Goal: Information Seeking & Learning: Learn about a topic

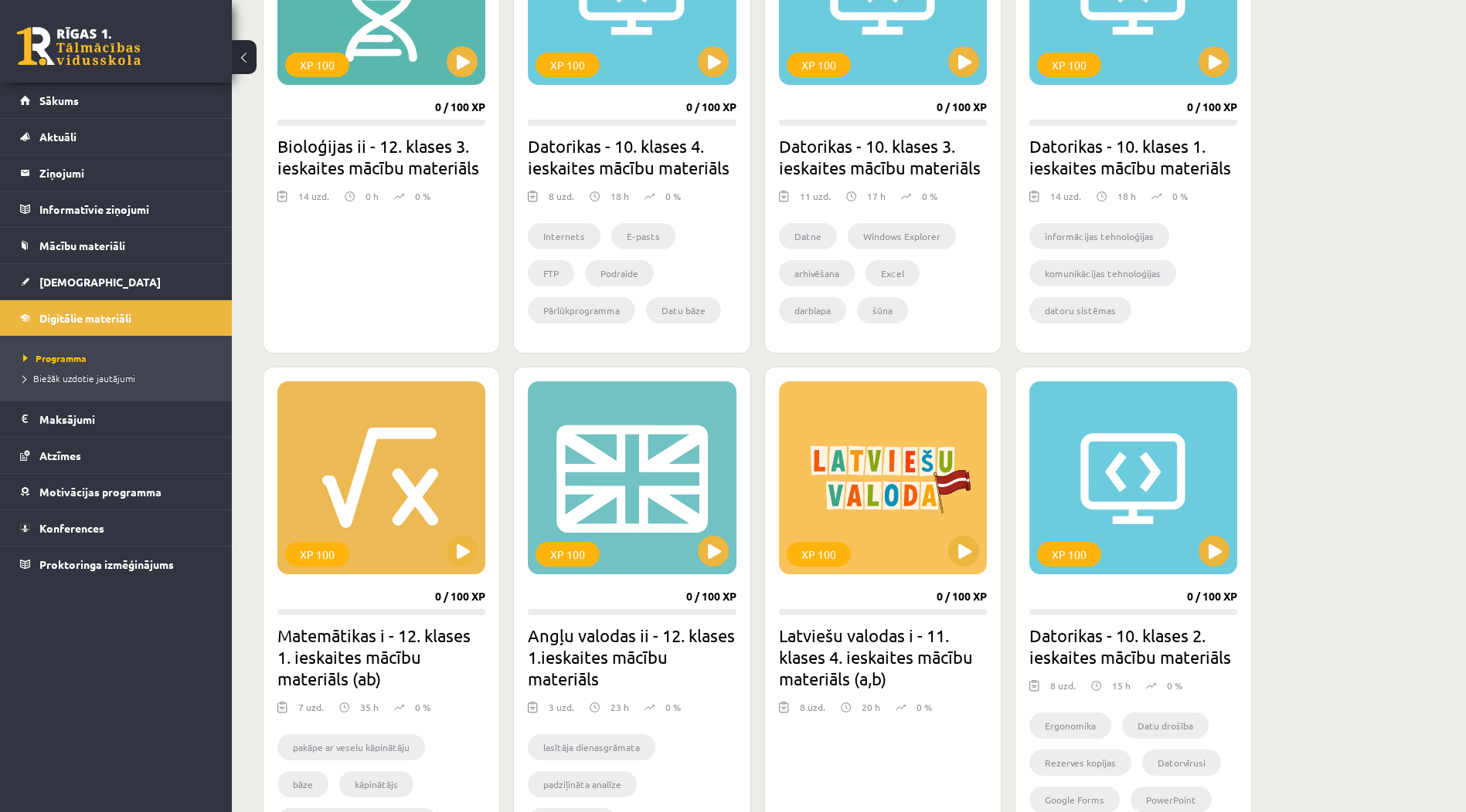
scroll to position [541, 0]
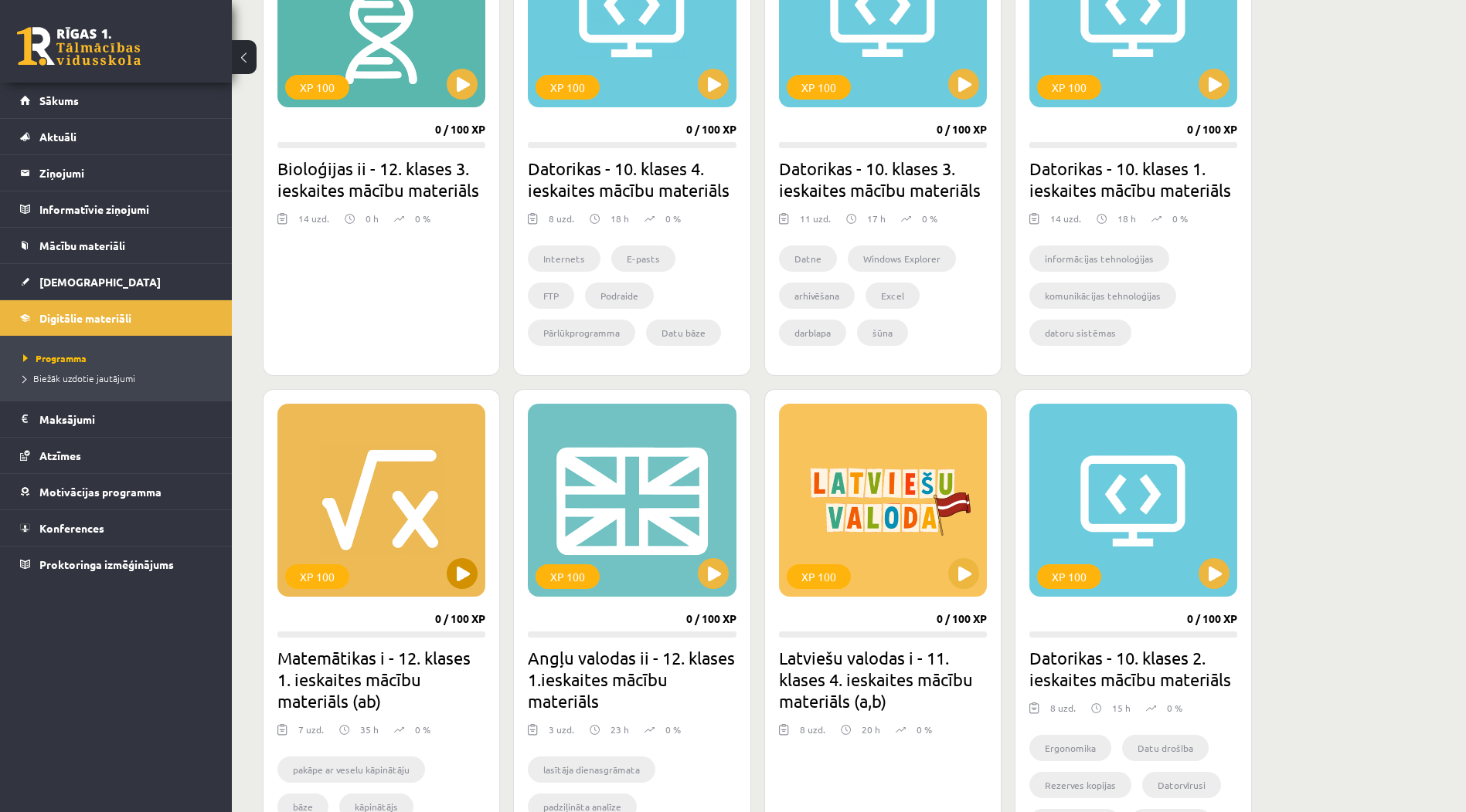
click at [398, 581] on div "XP 100" at bounding box center [380, 500] width 208 height 193
click at [386, 564] on div "XP 100" at bounding box center [380, 500] width 208 height 193
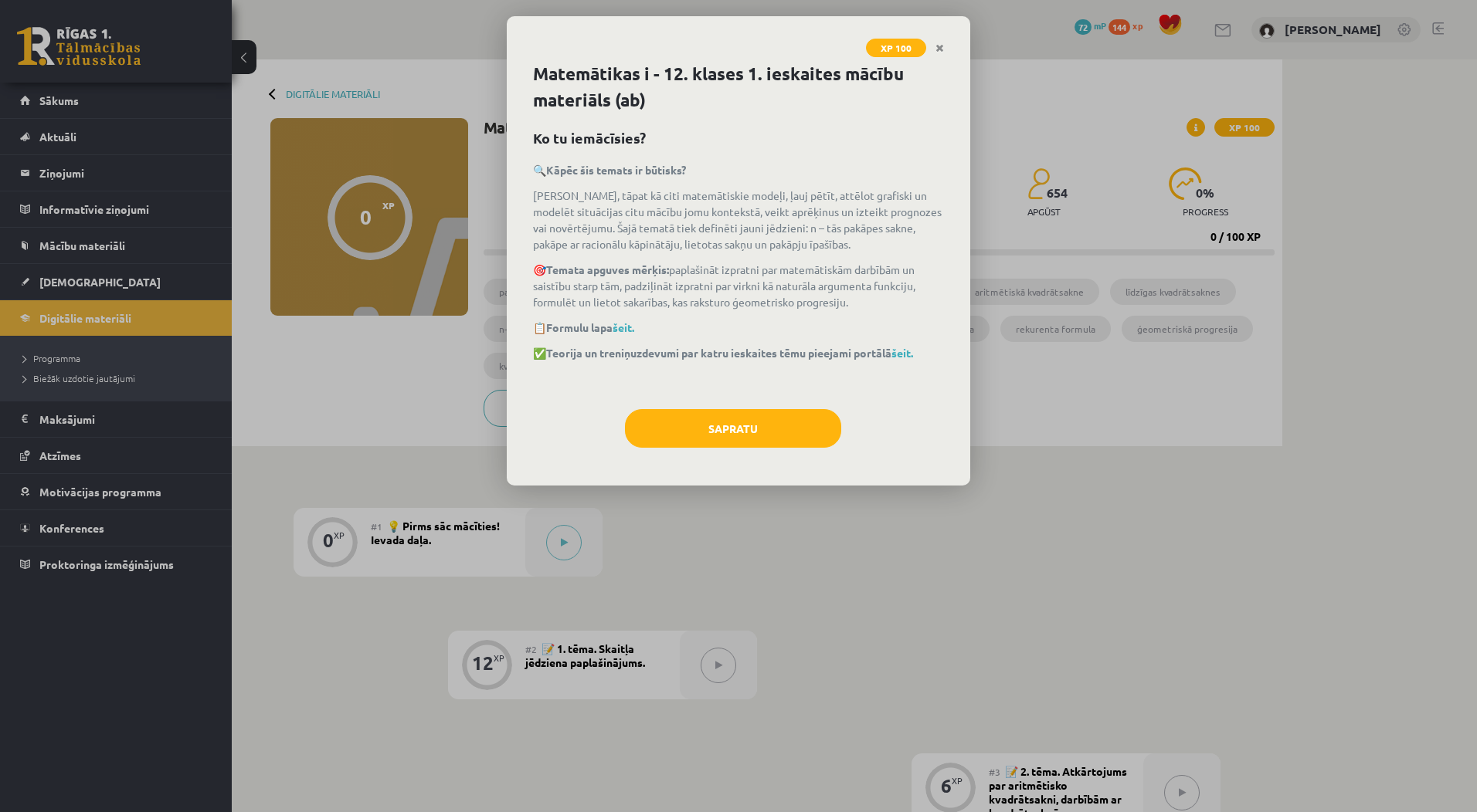
click at [791, 406] on div "Matemātikas i - 12. klases 1. ieskaites mācību materiāls (ab) Ko tu iemācīsies?…" at bounding box center [739, 273] width 464 height 424
click at [786, 416] on button "Sapratu" at bounding box center [733, 428] width 216 height 38
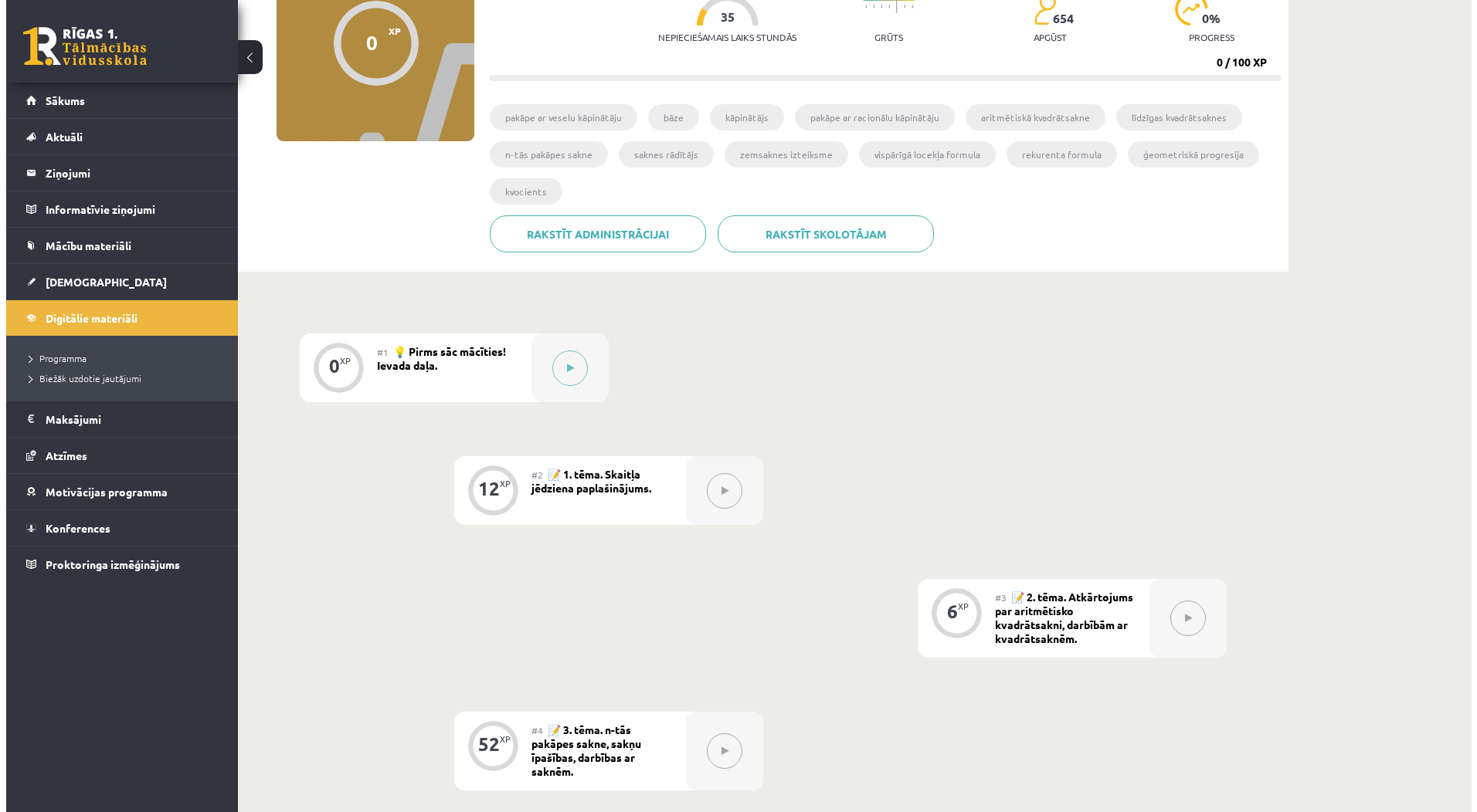
scroll to position [174, 0]
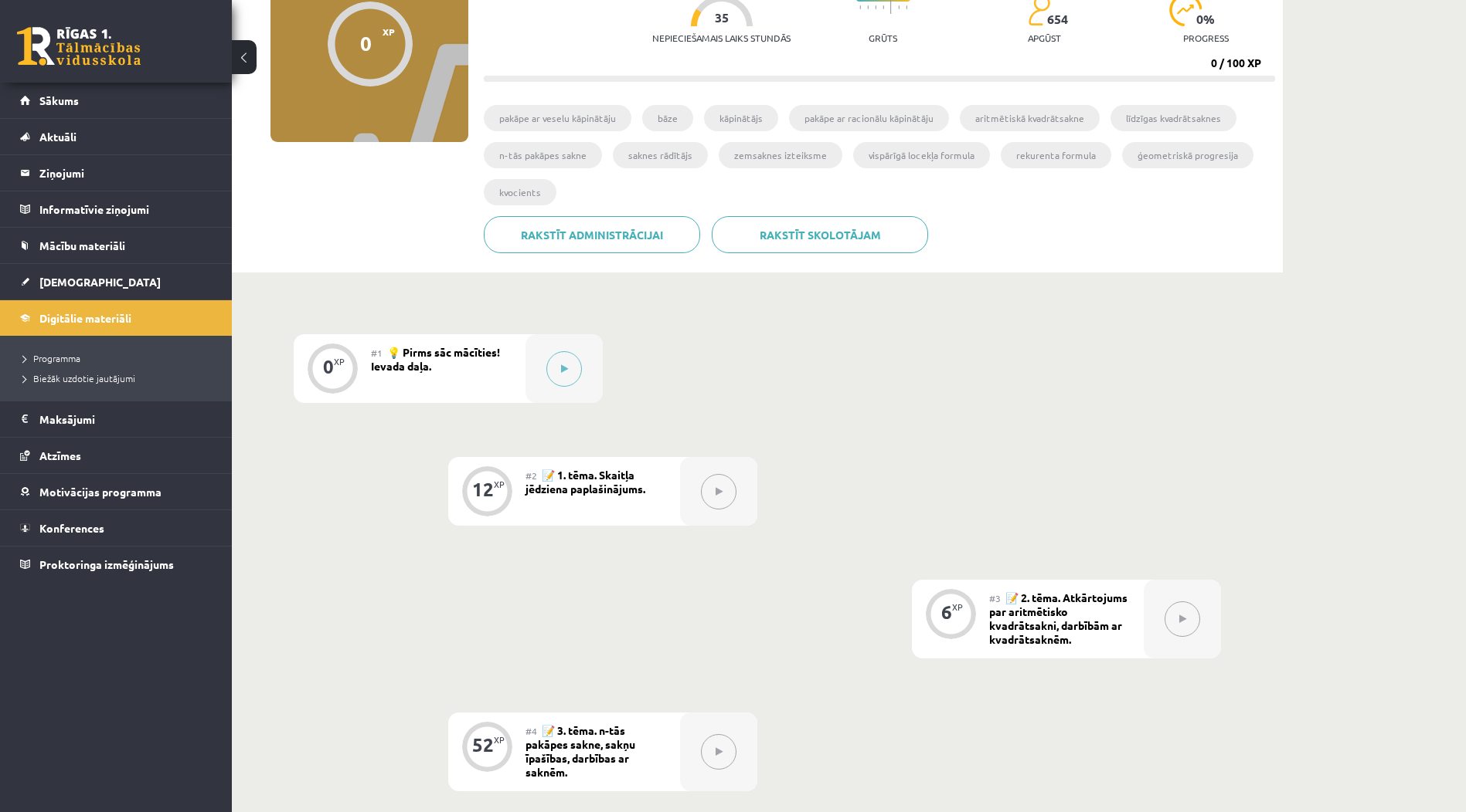
click at [482, 351] on span "💡 Pirms sāc mācīties! Ievada daļa." at bounding box center [435, 360] width 129 height 28
click at [543, 371] on div at bounding box center [563, 368] width 77 height 69
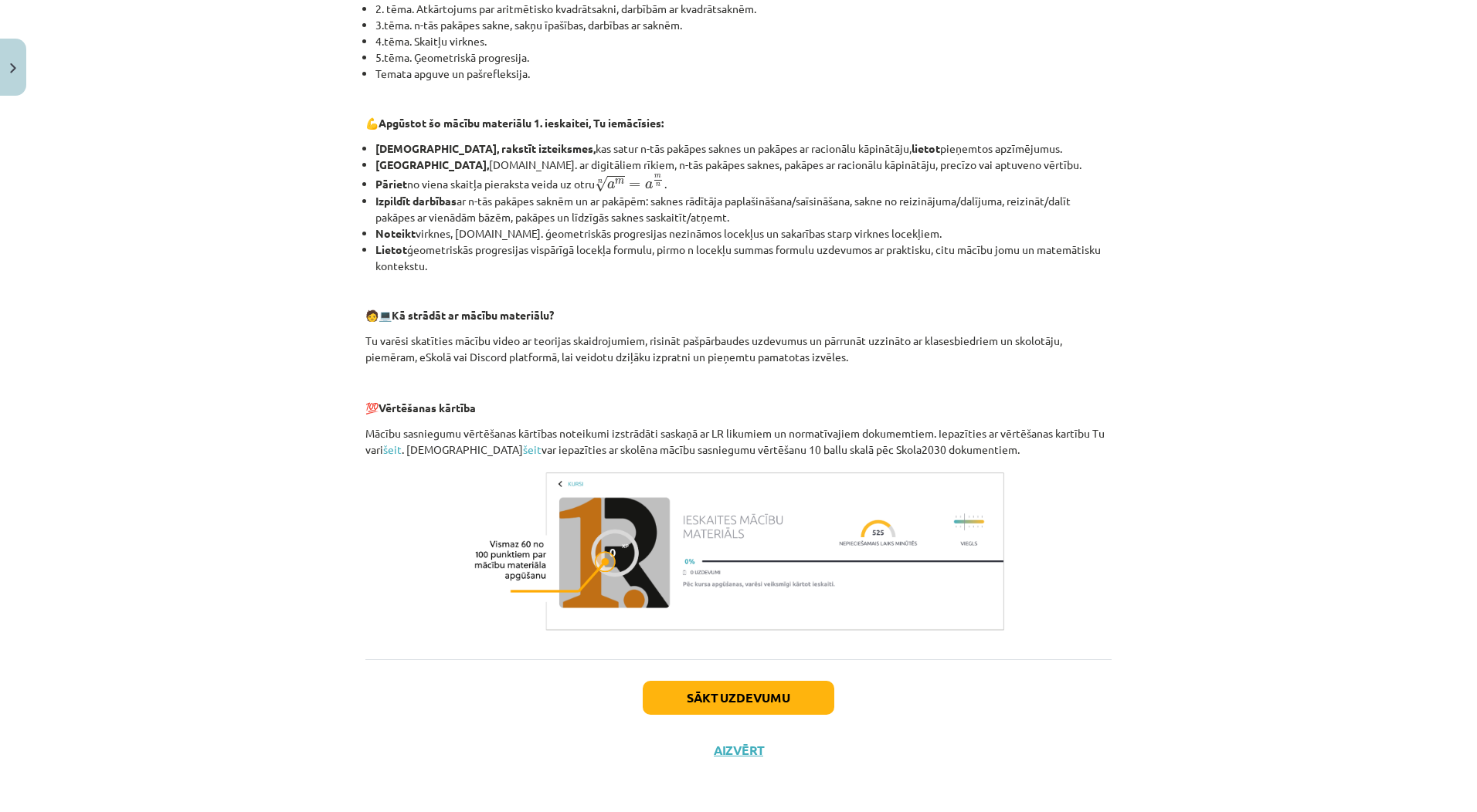
scroll to position [429, 0]
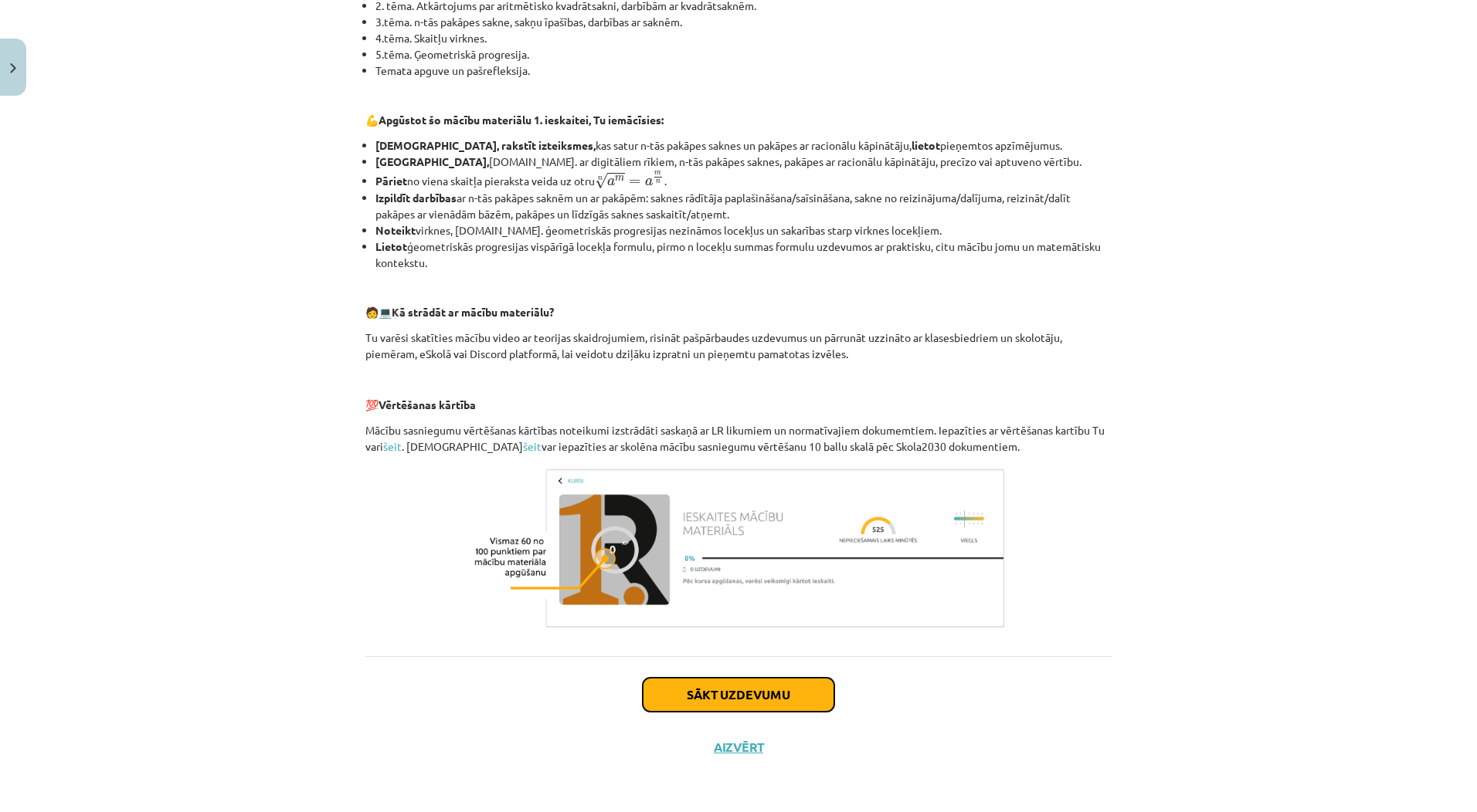
click at [748, 688] on button "Sākt uzdevumu" at bounding box center [738, 695] width 192 height 34
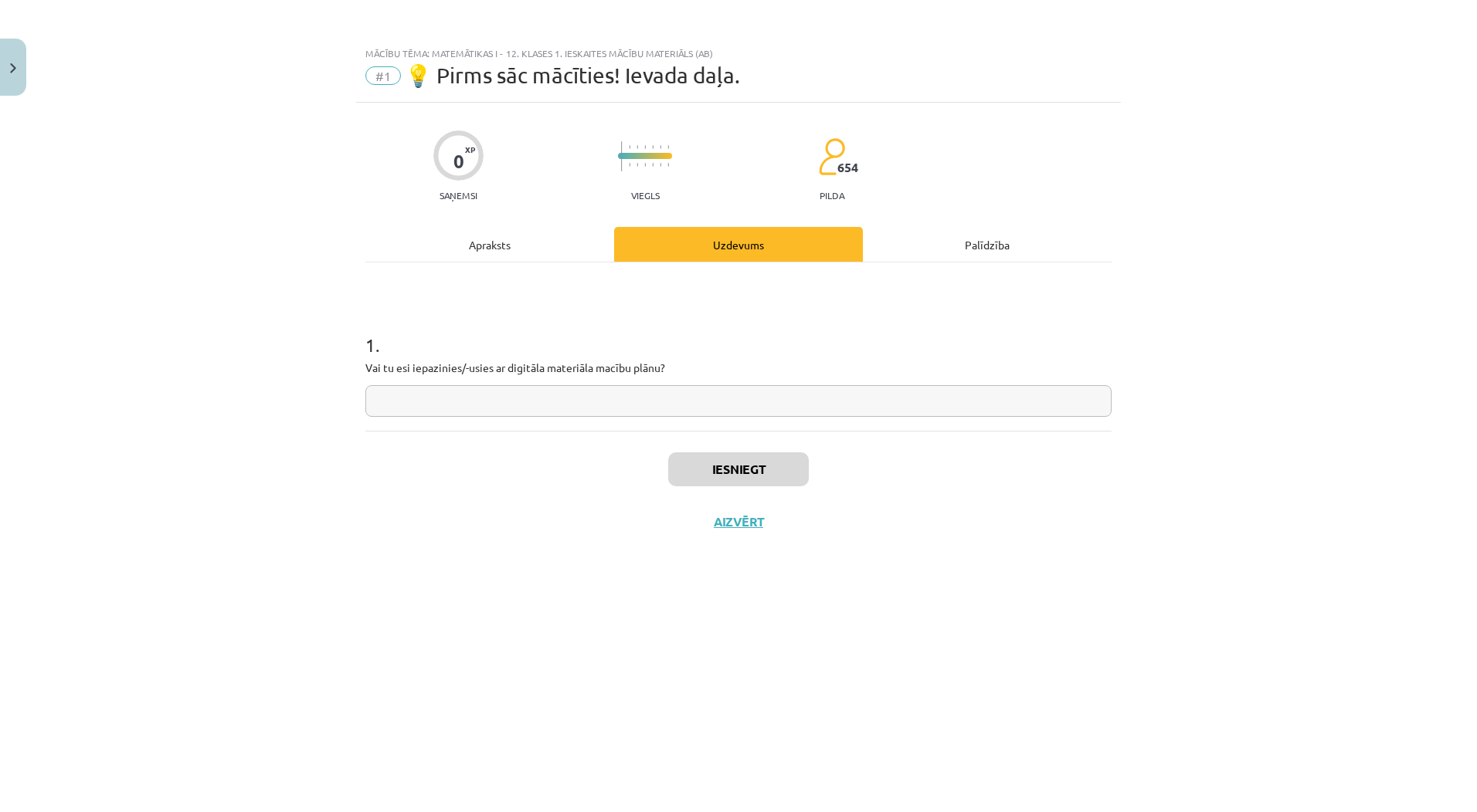
scroll to position [0, 0]
click at [531, 412] on input "text" at bounding box center [738, 402] width 746 height 32
type input "*"
type input "**"
click at [741, 481] on button "Iesniegt" at bounding box center [739, 469] width 141 height 34
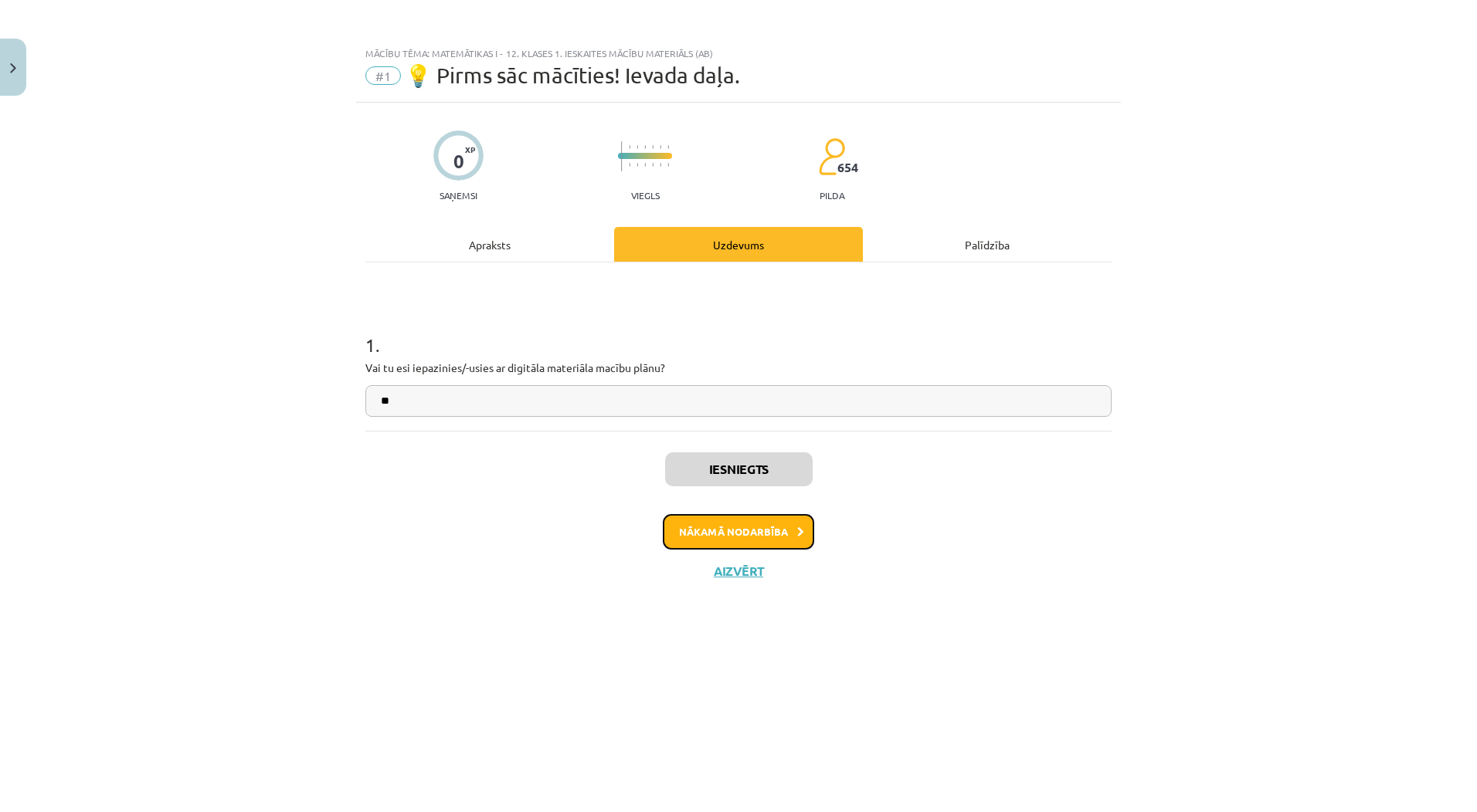
click at [761, 533] on button "Nākamā nodarbība" at bounding box center [738, 532] width 151 height 36
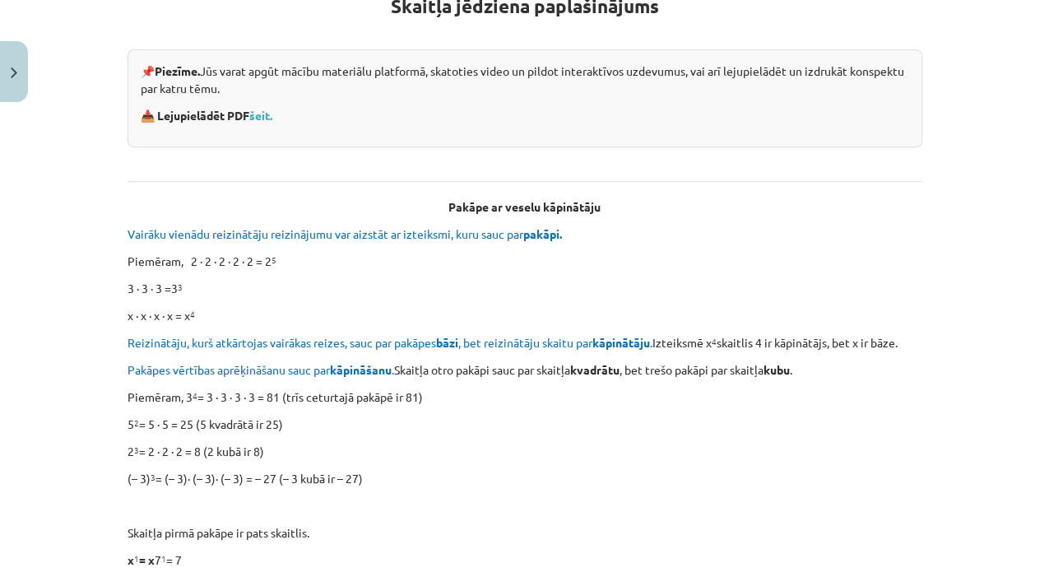
scroll to position [329, 0]
drag, startPoint x: 1482, startPoint y: 5, endPoint x: 578, endPoint y: 255, distance: 938.1
click at [578, 255] on p "Piemēram, 2 ∙ 2 ∙ 2 ∙ 2 ∙ 2 = 2 5" at bounding box center [525, 261] width 795 height 17
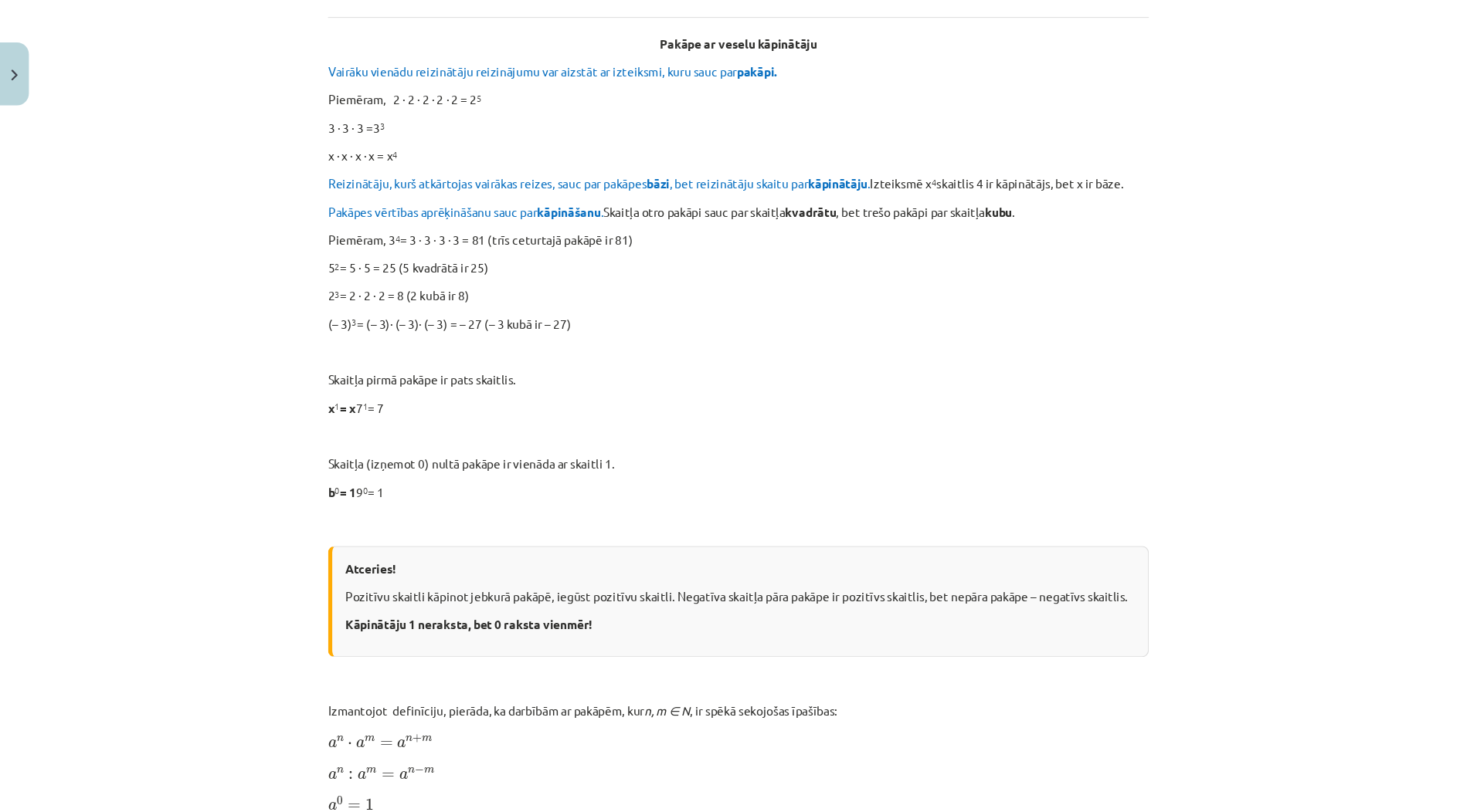
scroll to position [464, 0]
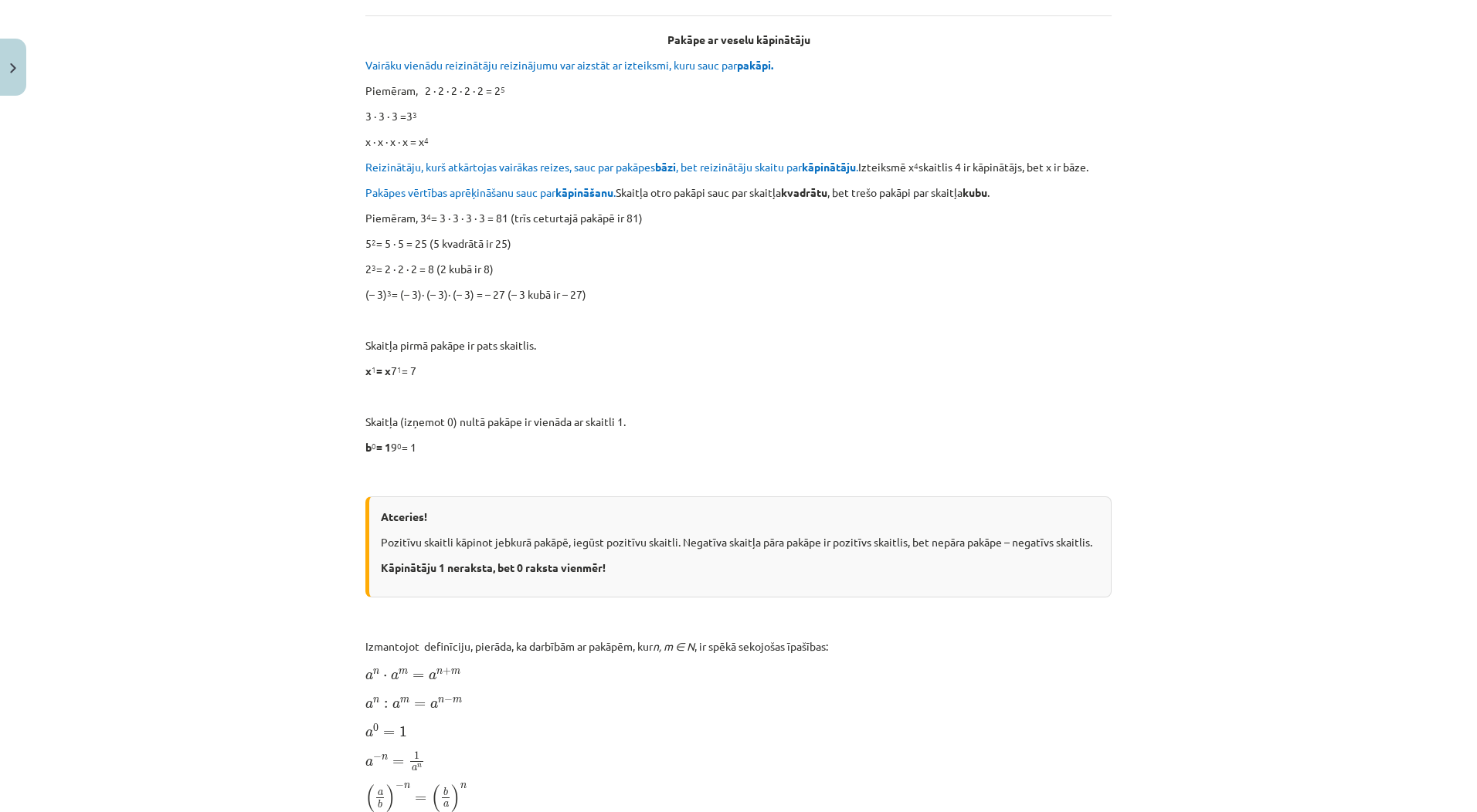
drag, startPoint x: 933, startPoint y: 0, endPoint x: 951, endPoint y: 228, distance: 228.7
click at [951, 228] on div "Skaitļa jēdziena paplašinājums 📌 Piezīme. Jūs varat apgūt mācību materiālu plat…" at bounding box center [738, 652] width 746 height 1678
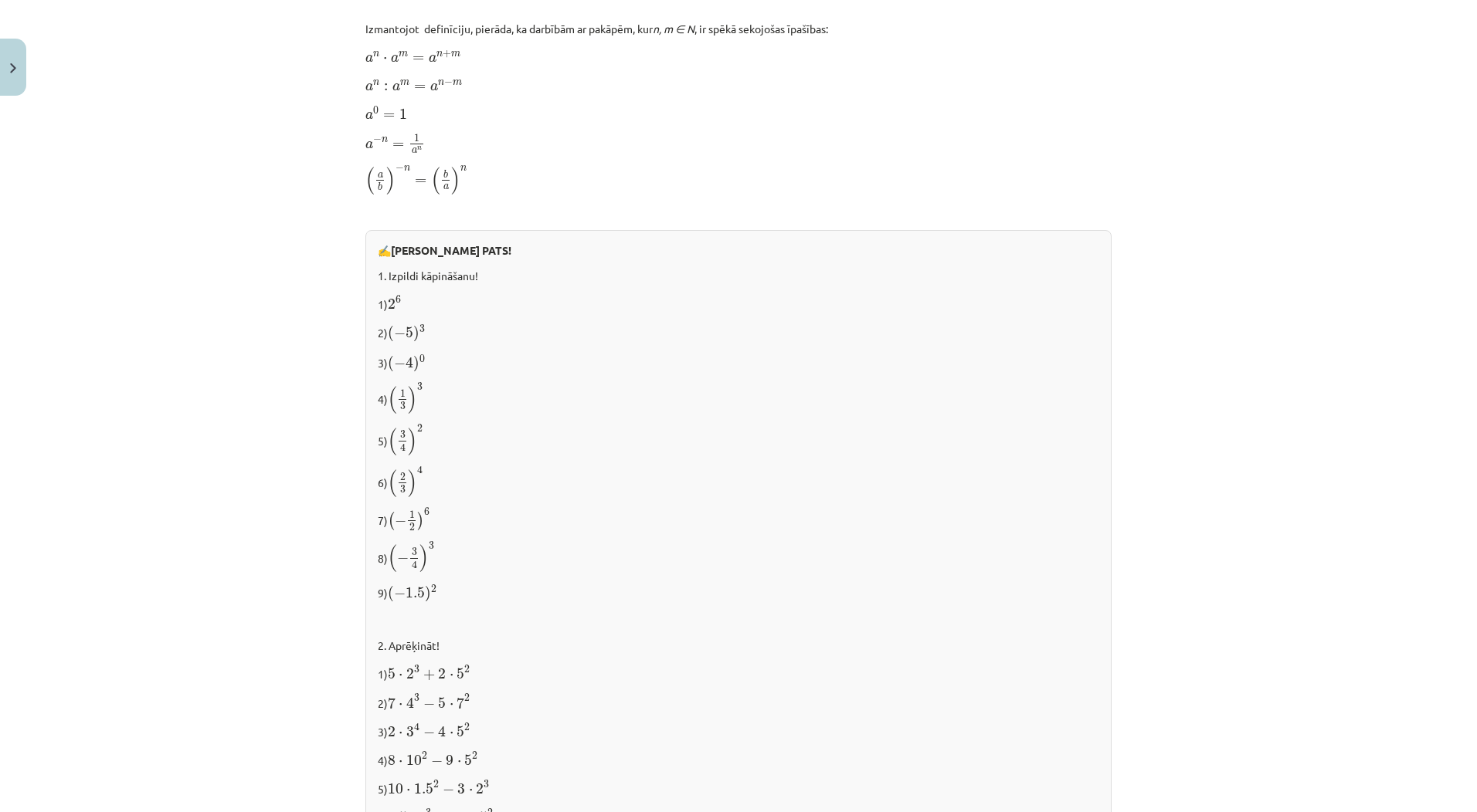
scroll to position [1382, 0]
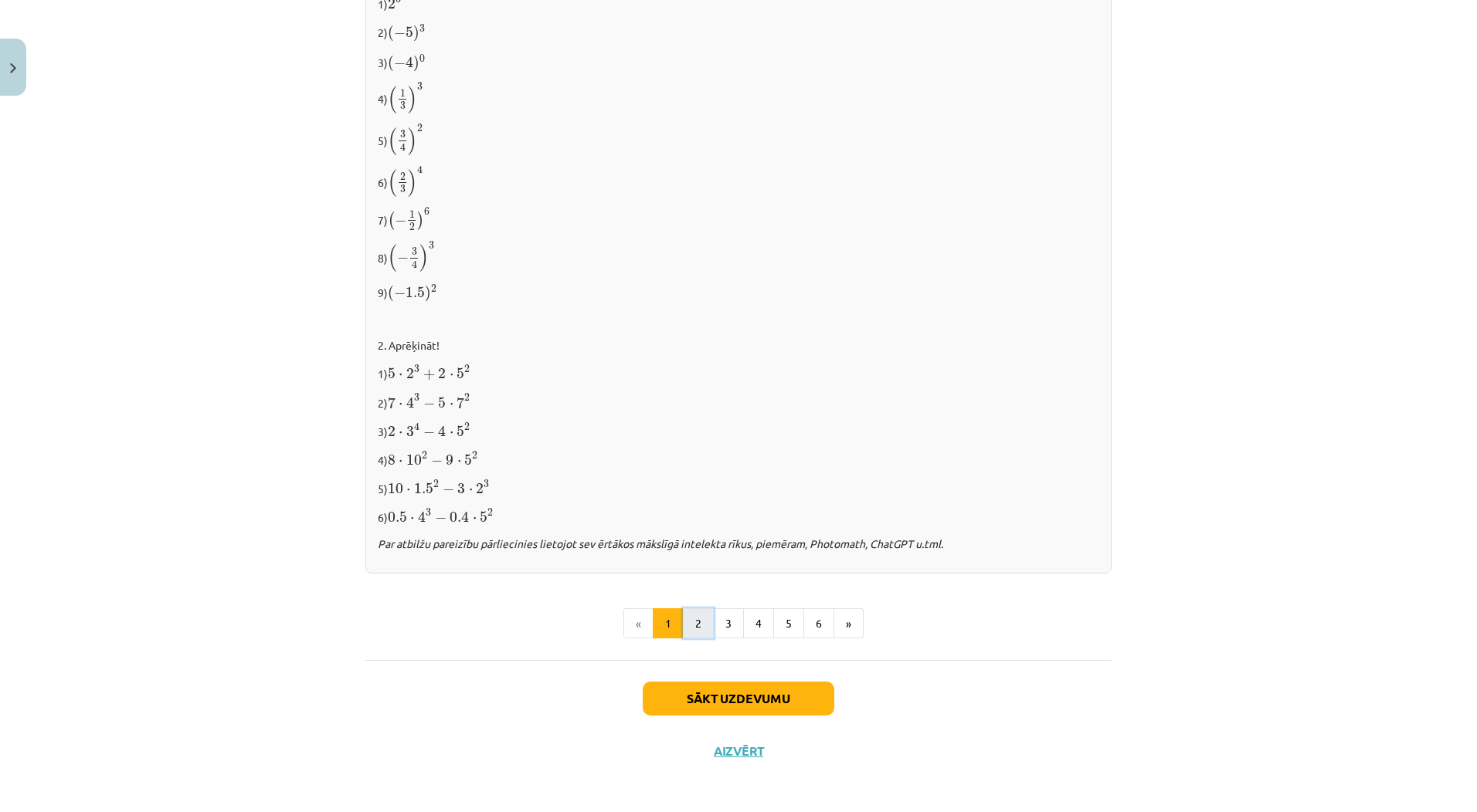
click at [688, 614] on button "2" at bounding box center [698, 623] width 31 height 31
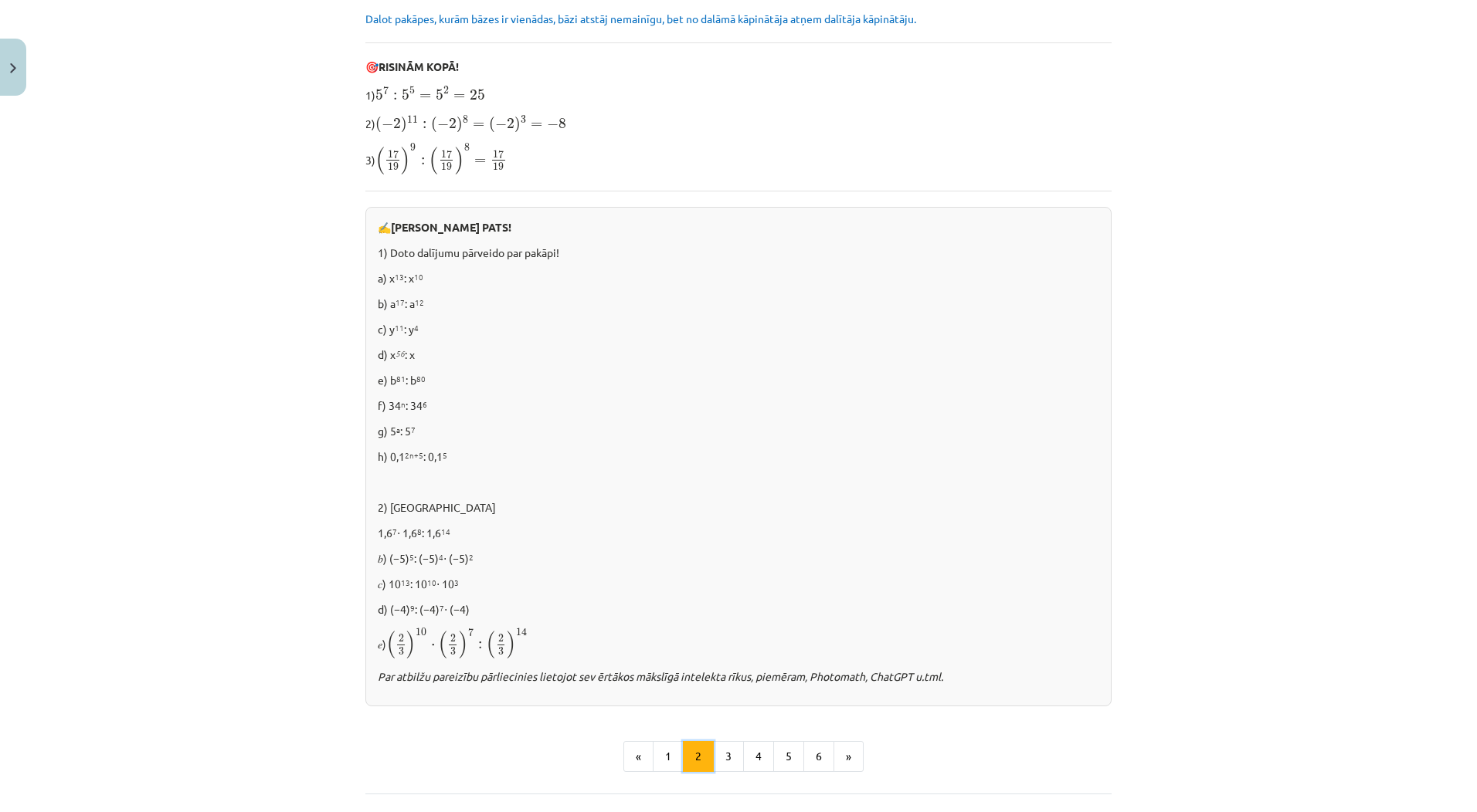
scroll to position [663, 0]
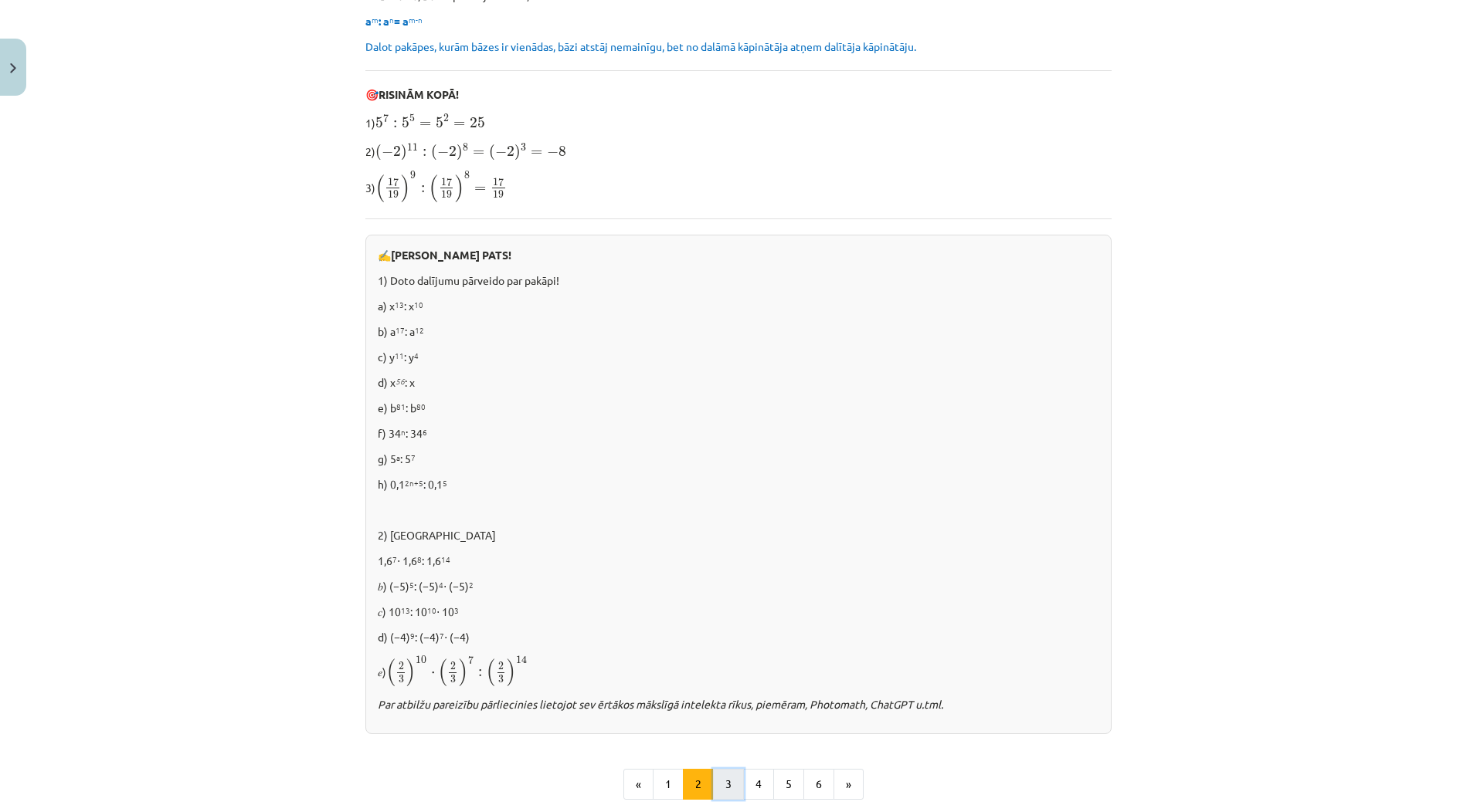
click at [714, 786] on button "3" at bounding box center [728, 784] width 31 height 31
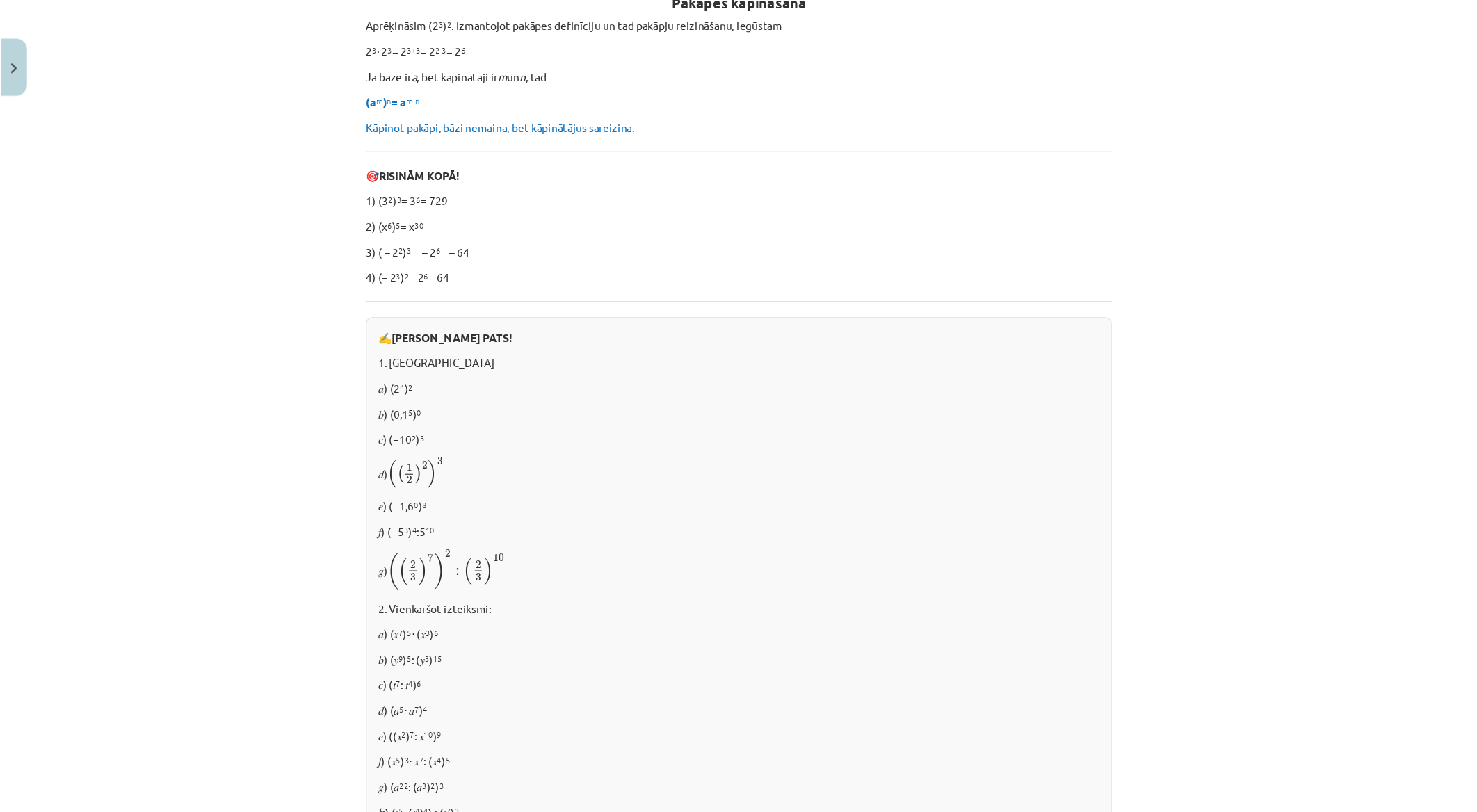
scroll to position [271, 0]
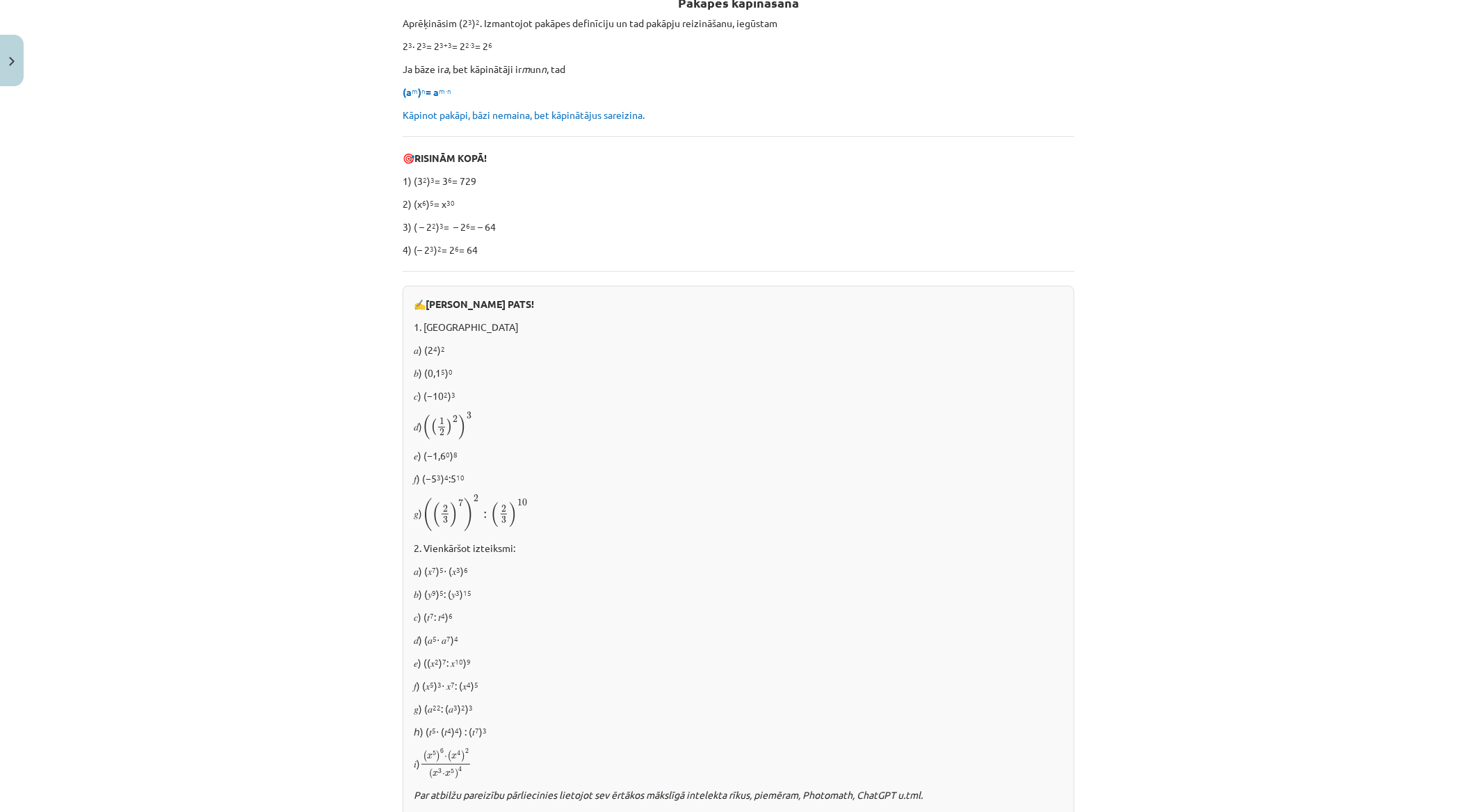
drag, startPoint x: 1282, startPoint y: 2, endPoint x: 942, endPoint y: 264, distance: 429.2
click at [942, 264] on div "Pakāpes kāpināšana Aprēķināsim (2 3 ) 2 . Izmantojot pakāpes definīciju un tad …" at bounding box center [738, 622] width 672 height 1289
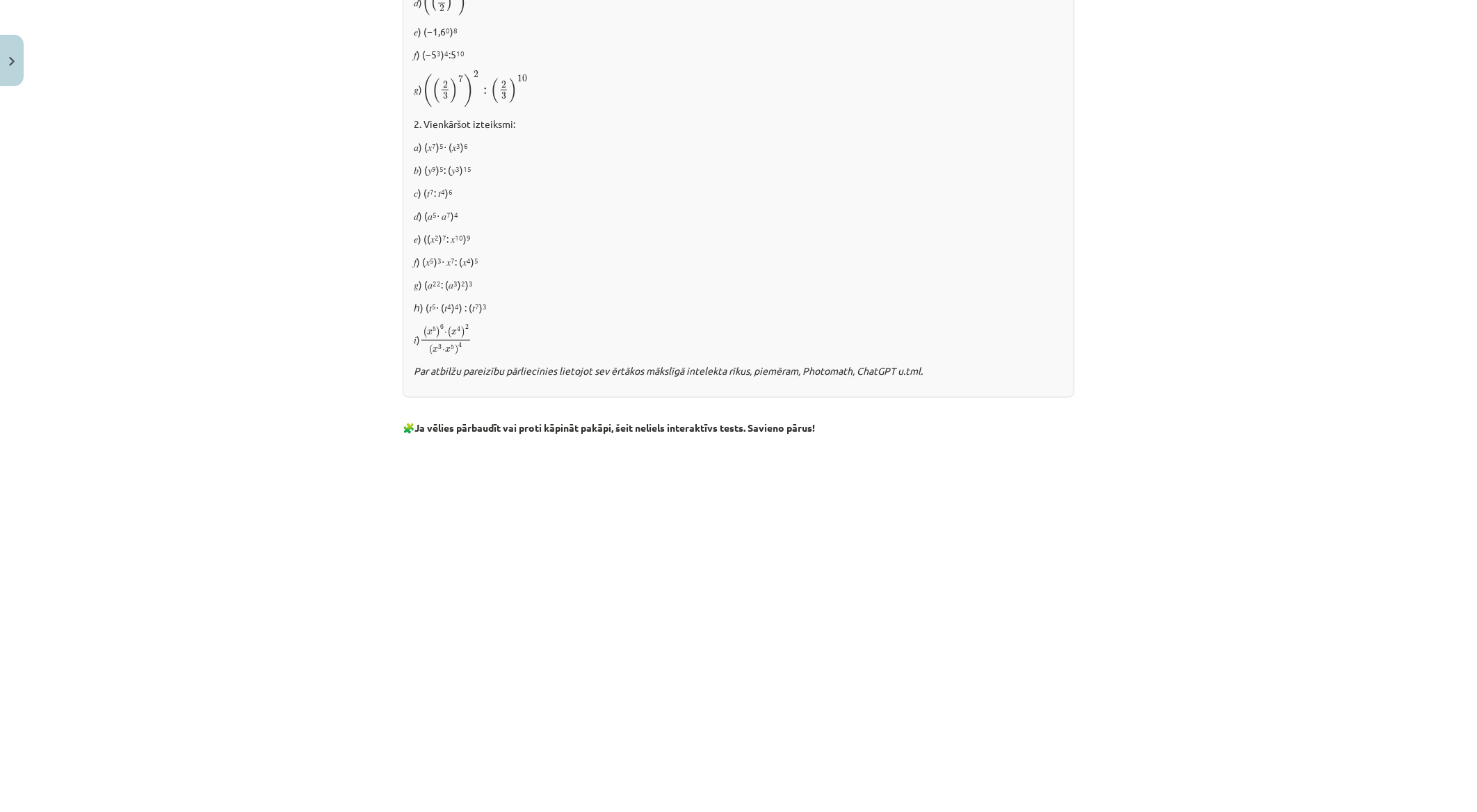
scroll to position [944, 0]
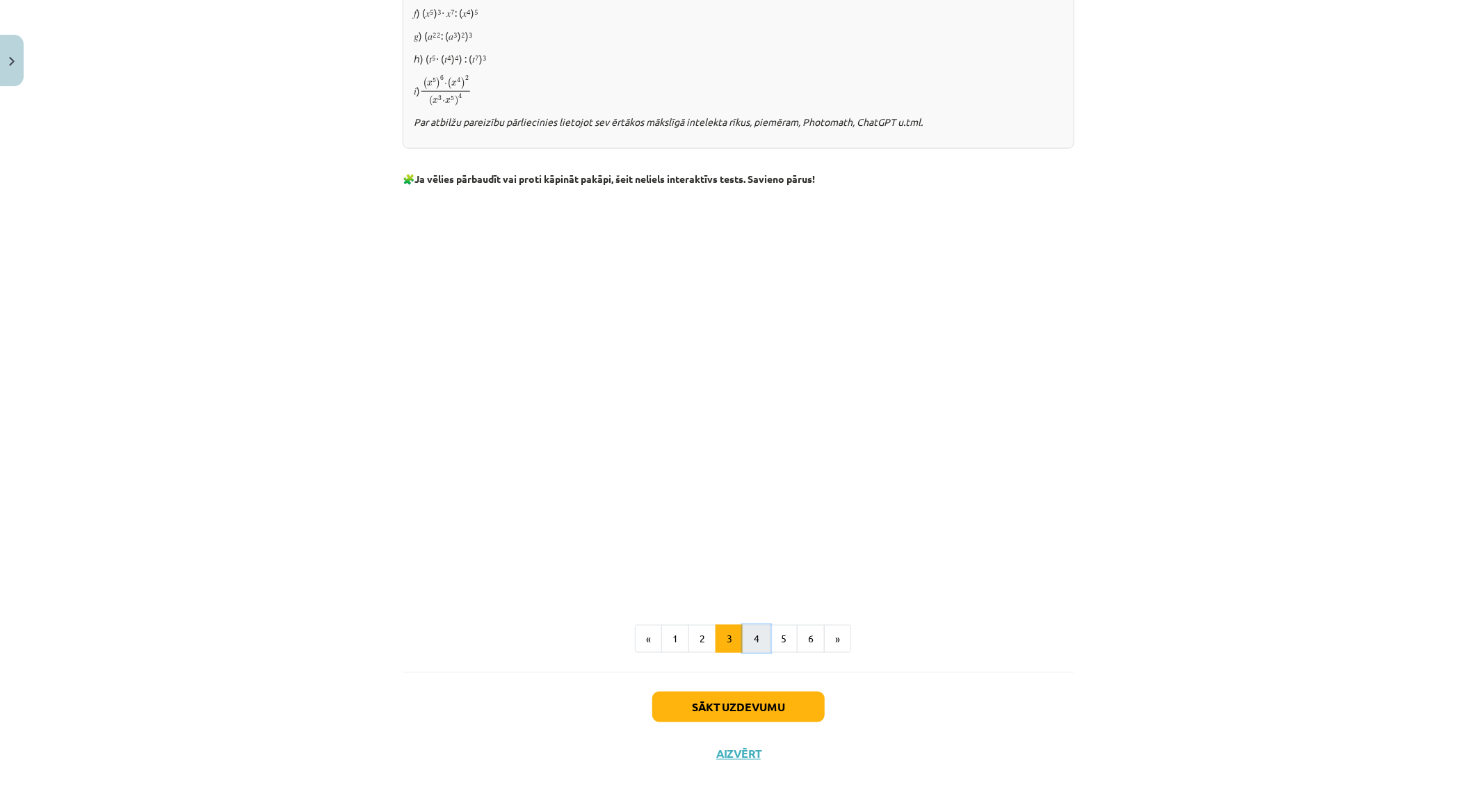
click at [746, 634] on button "4" at bounding box center [757, 639] width 28 height 28
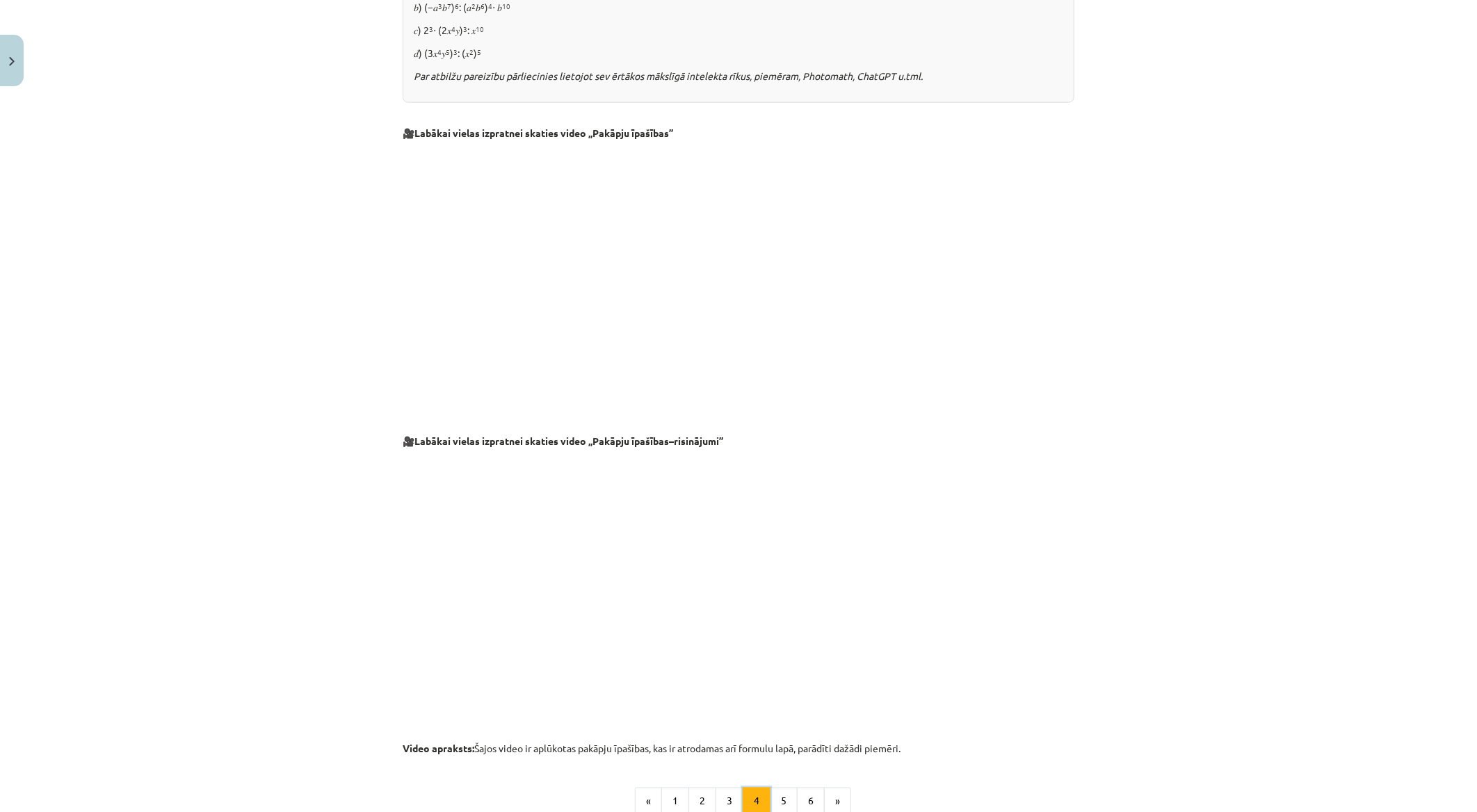
scroll to position [1158, 0]
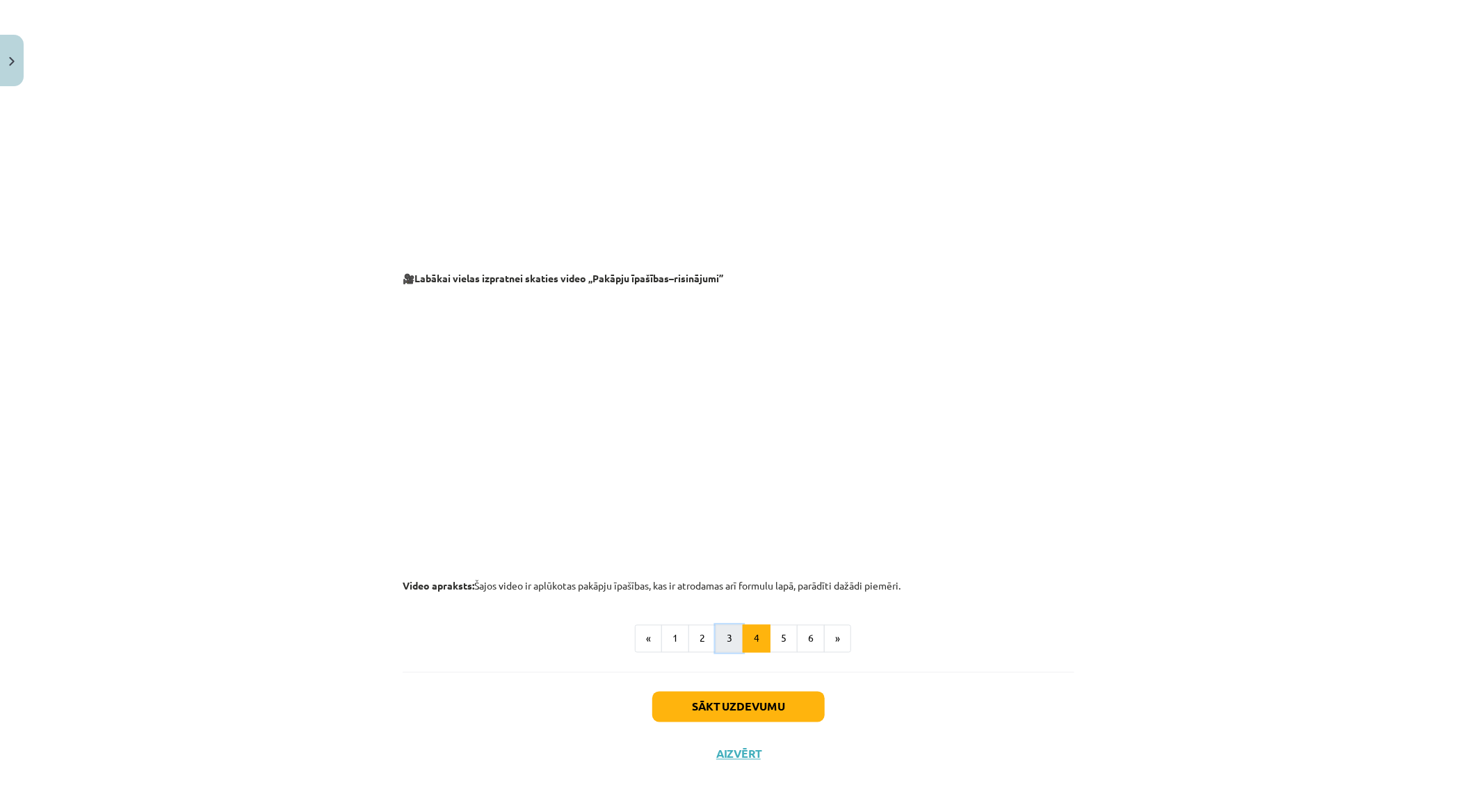
click at [724, 634] on button "3" at bounding box center [730, 639] width 28 height 28
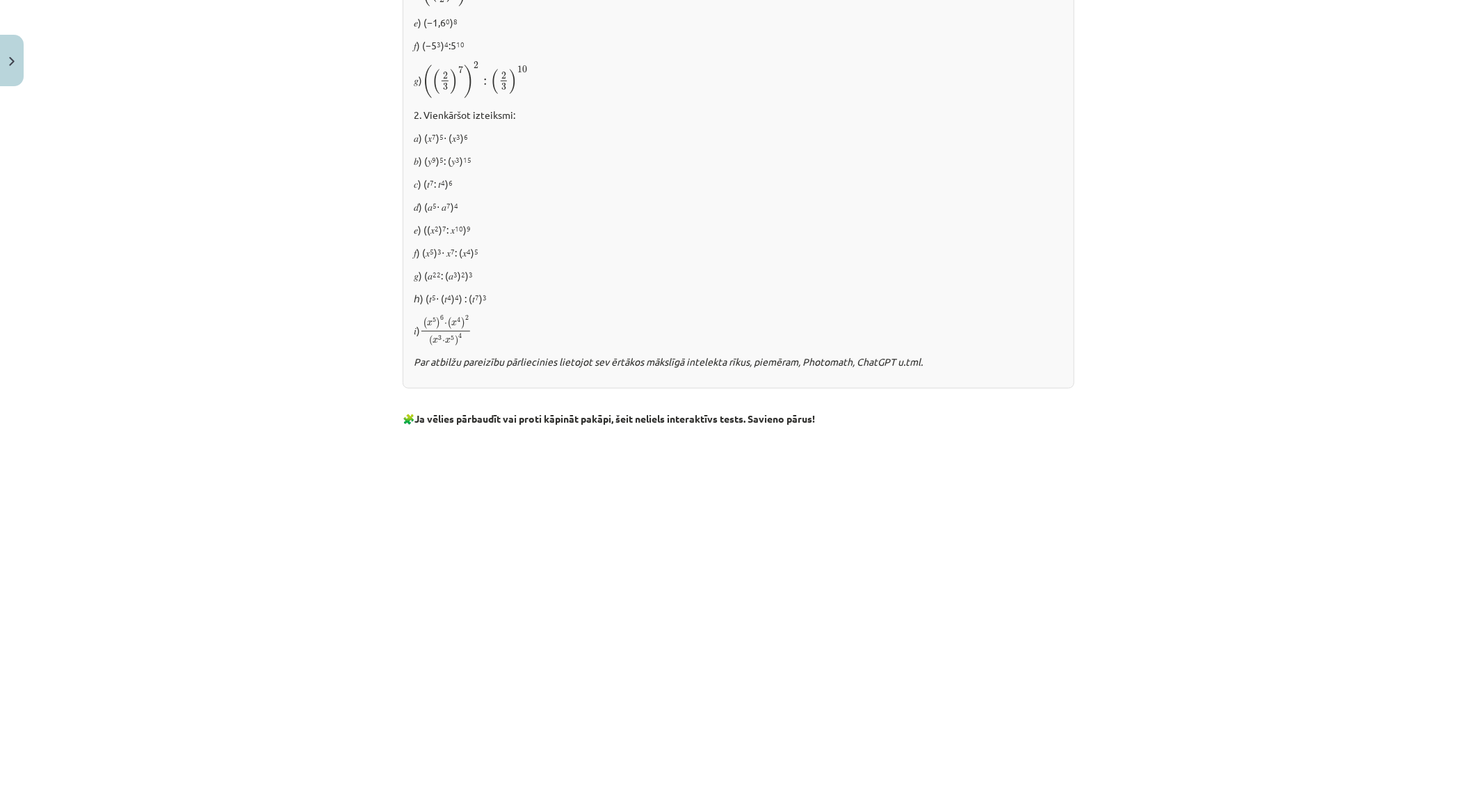
scroll to position [944, 0]
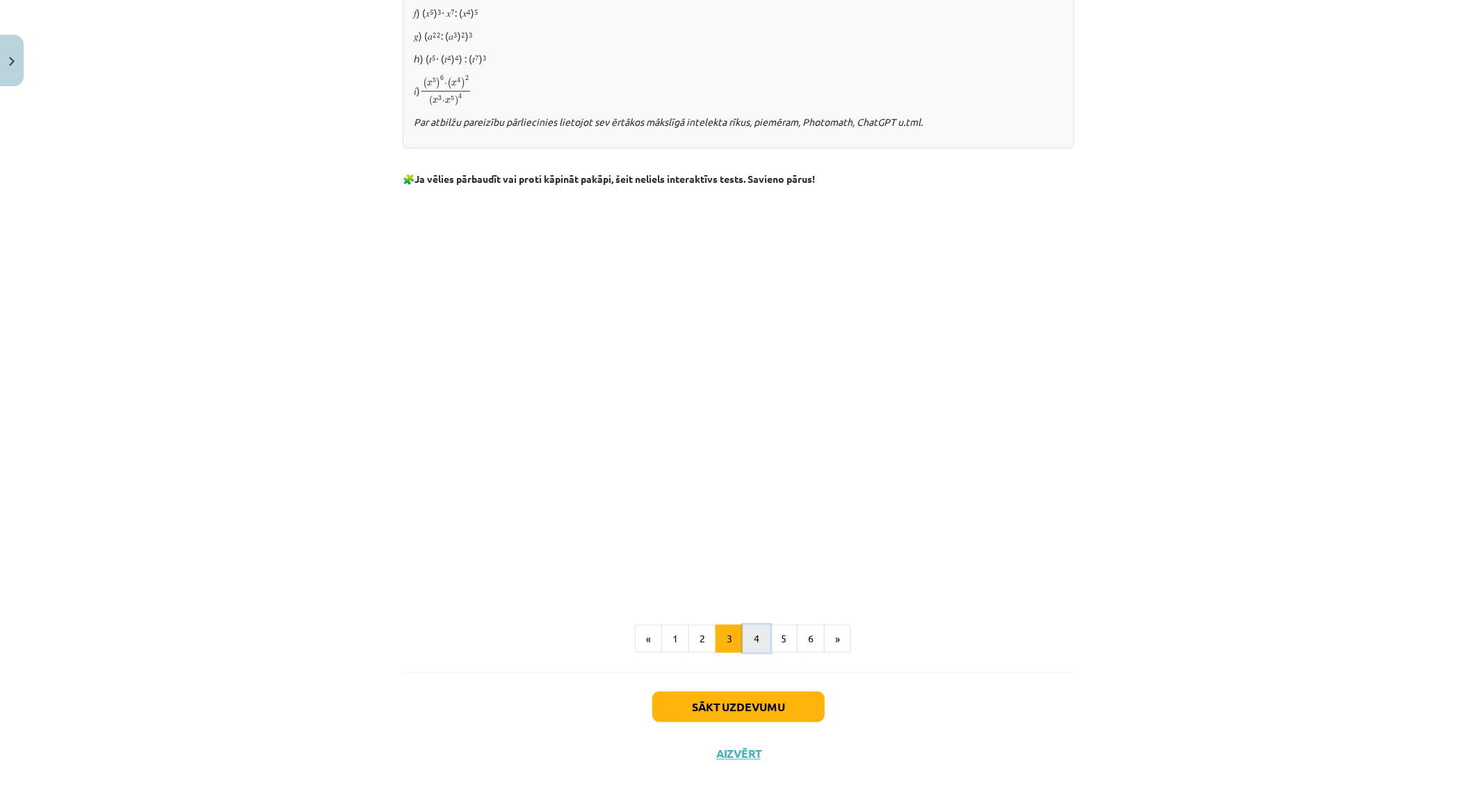
click at [743, 634] on button "4" at bounding box center [757, 639] width 28 height 28
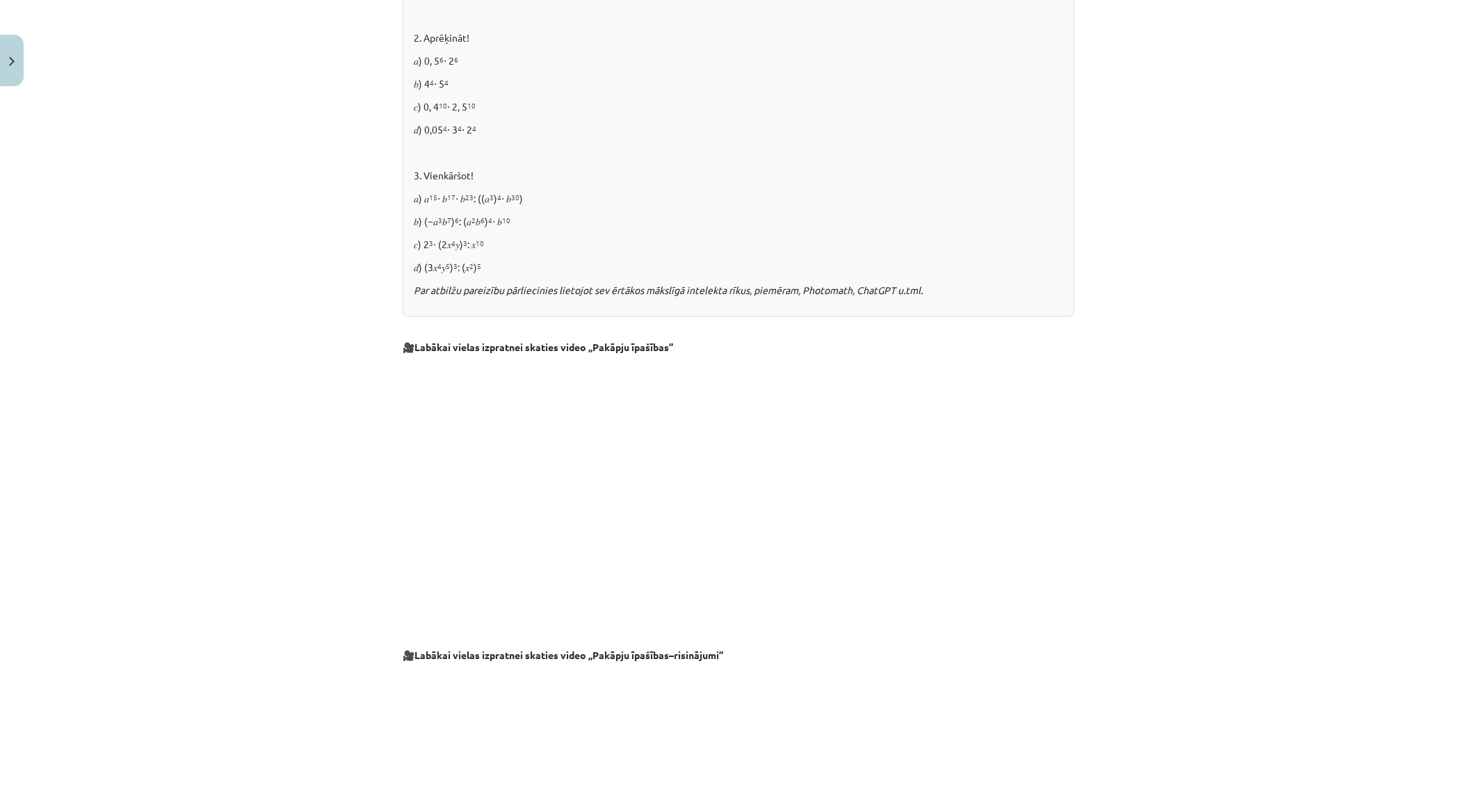
scroll to position [1158, 0]
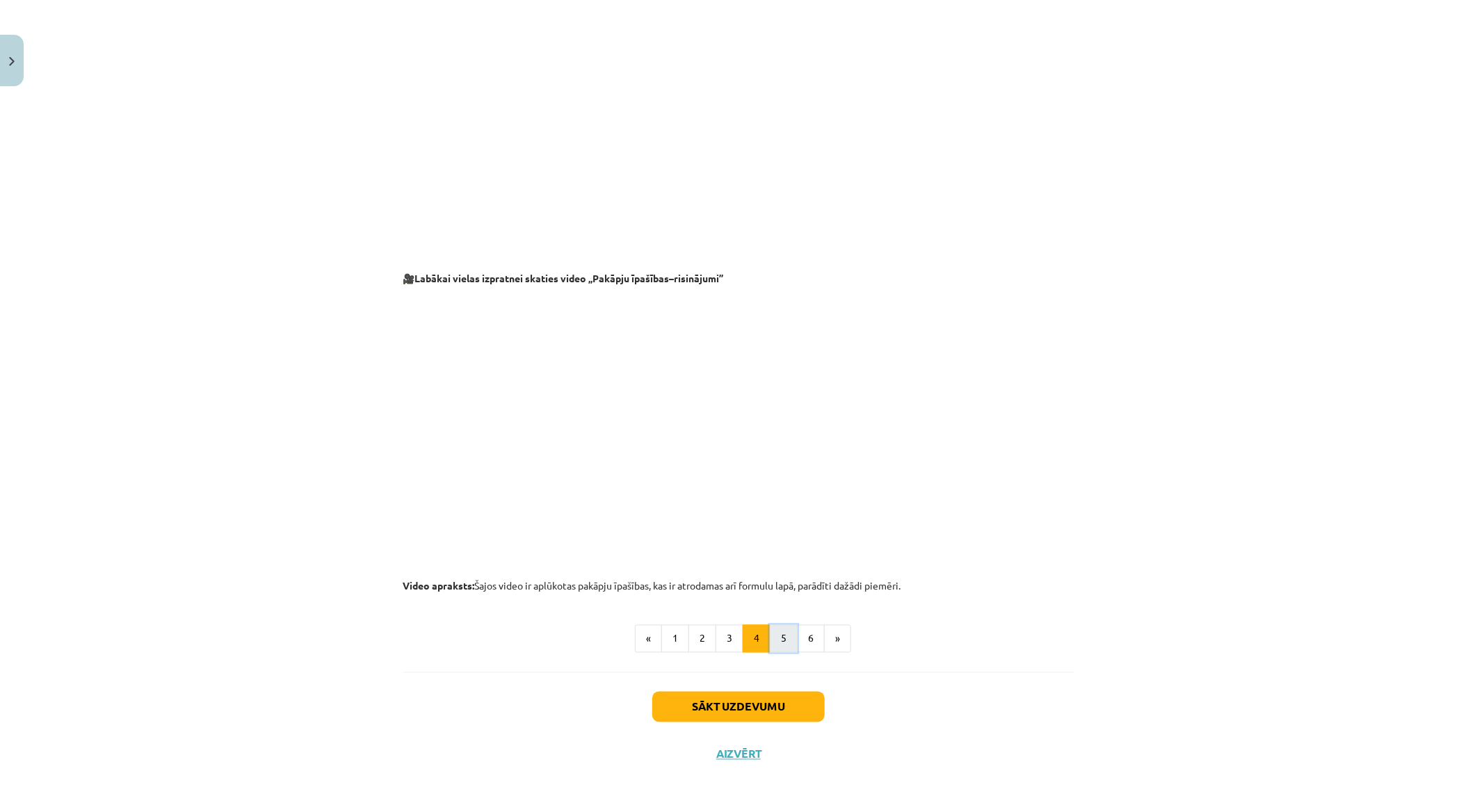
click at [779, 640] on button "5" at bounding box center [784, 639] width 28 height 28
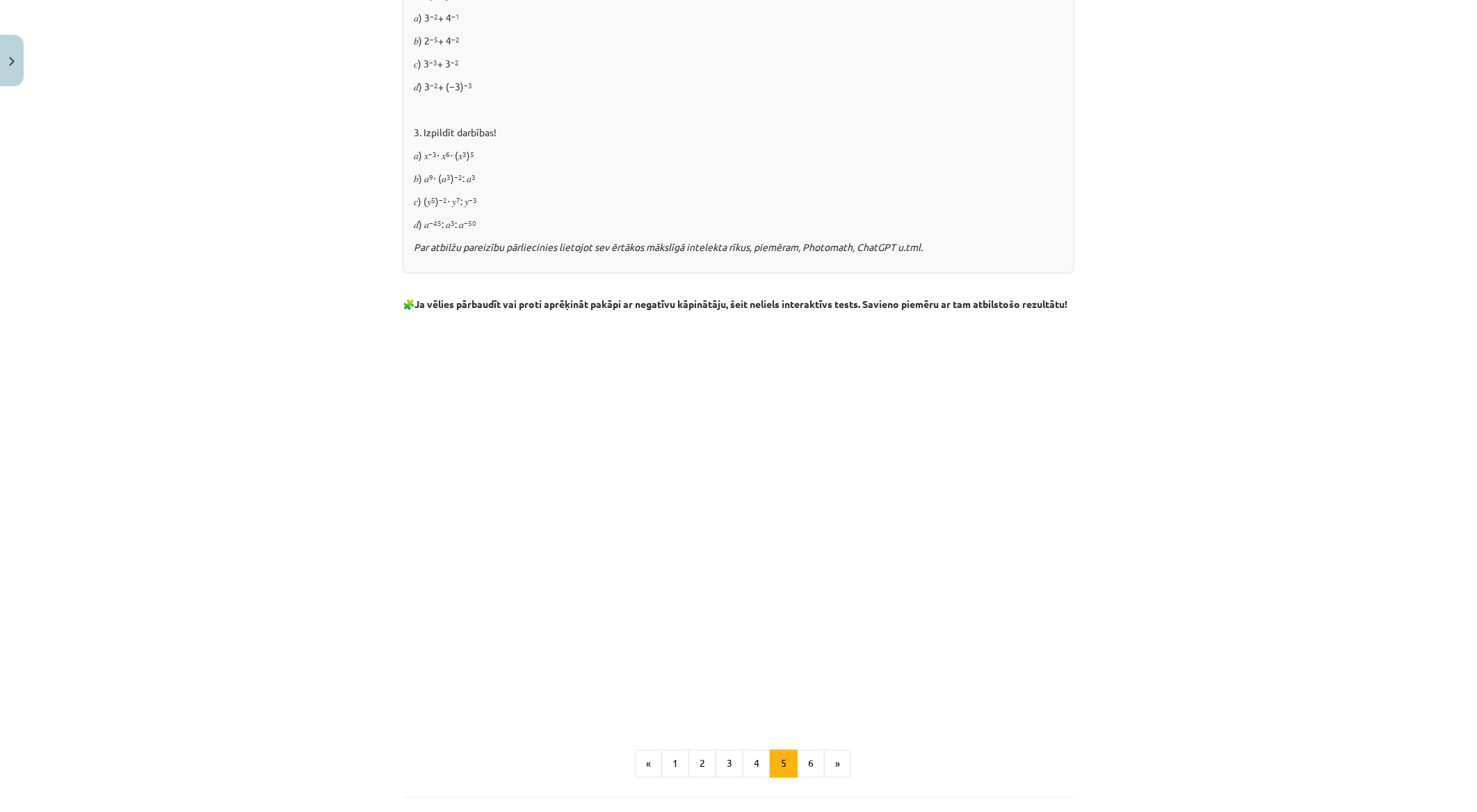
scroll to position [1330, 0]
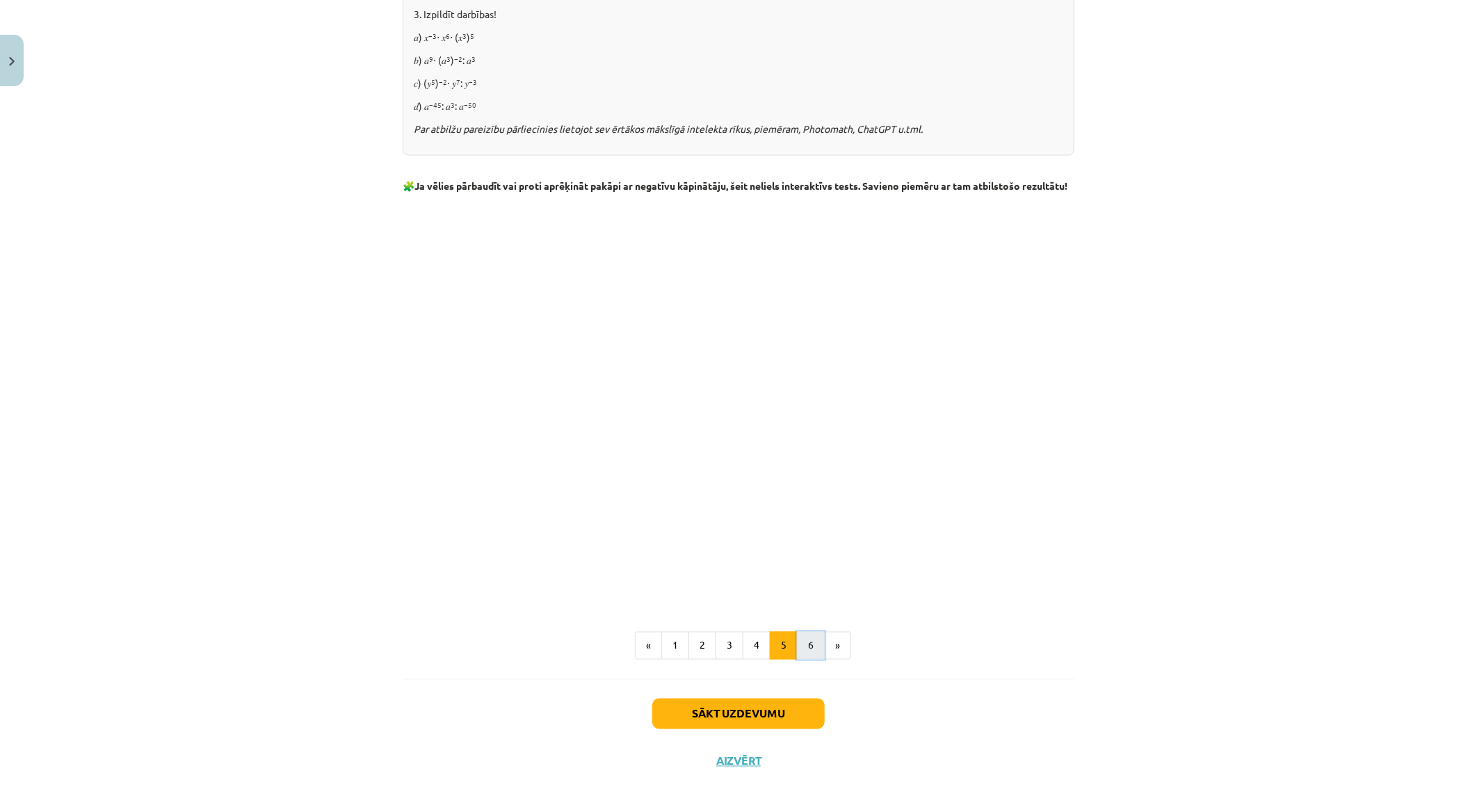
click at [797, 660] on button "6" at bounding box center [811, 646] width 28 height 28
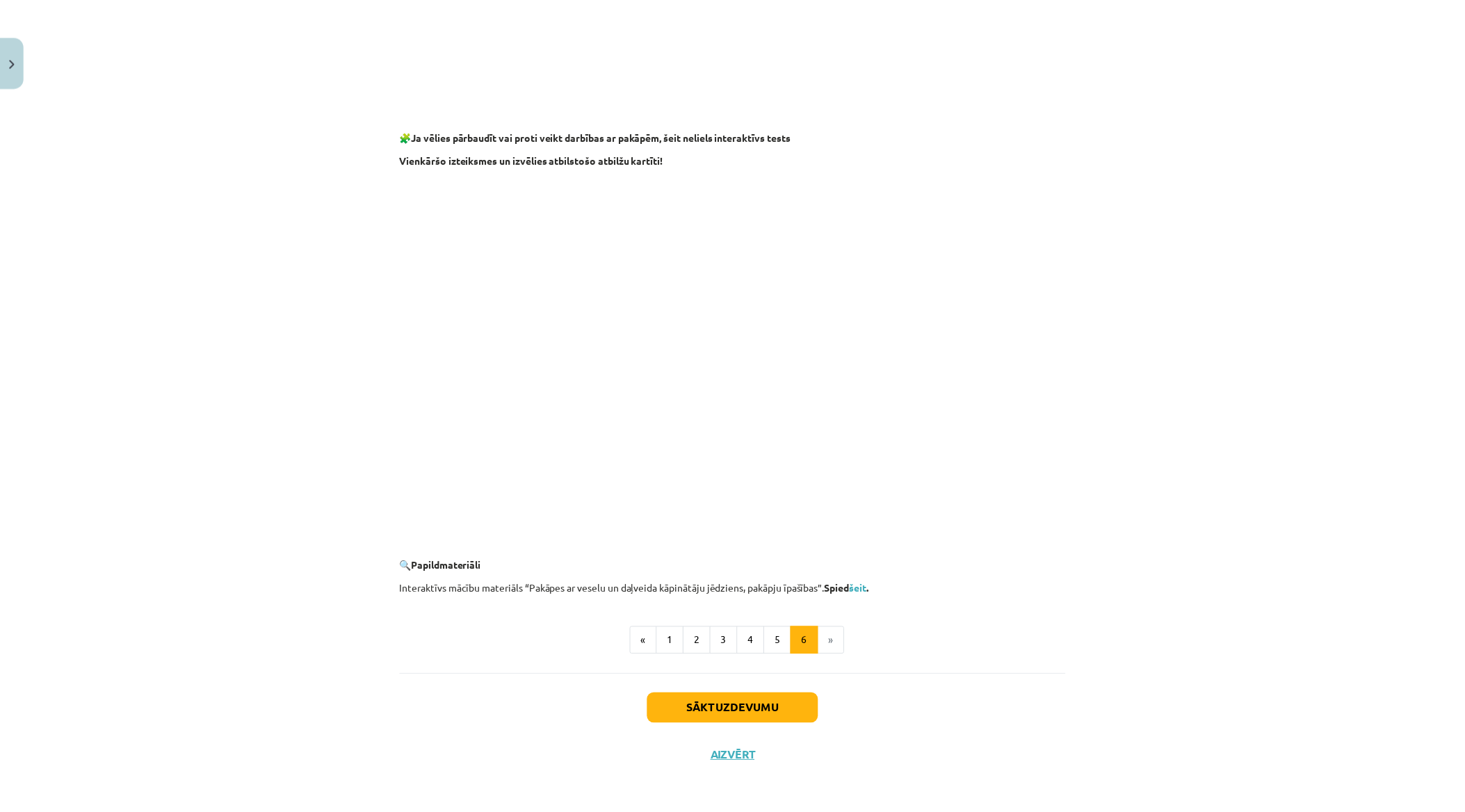
scroll to position [1033, 0]
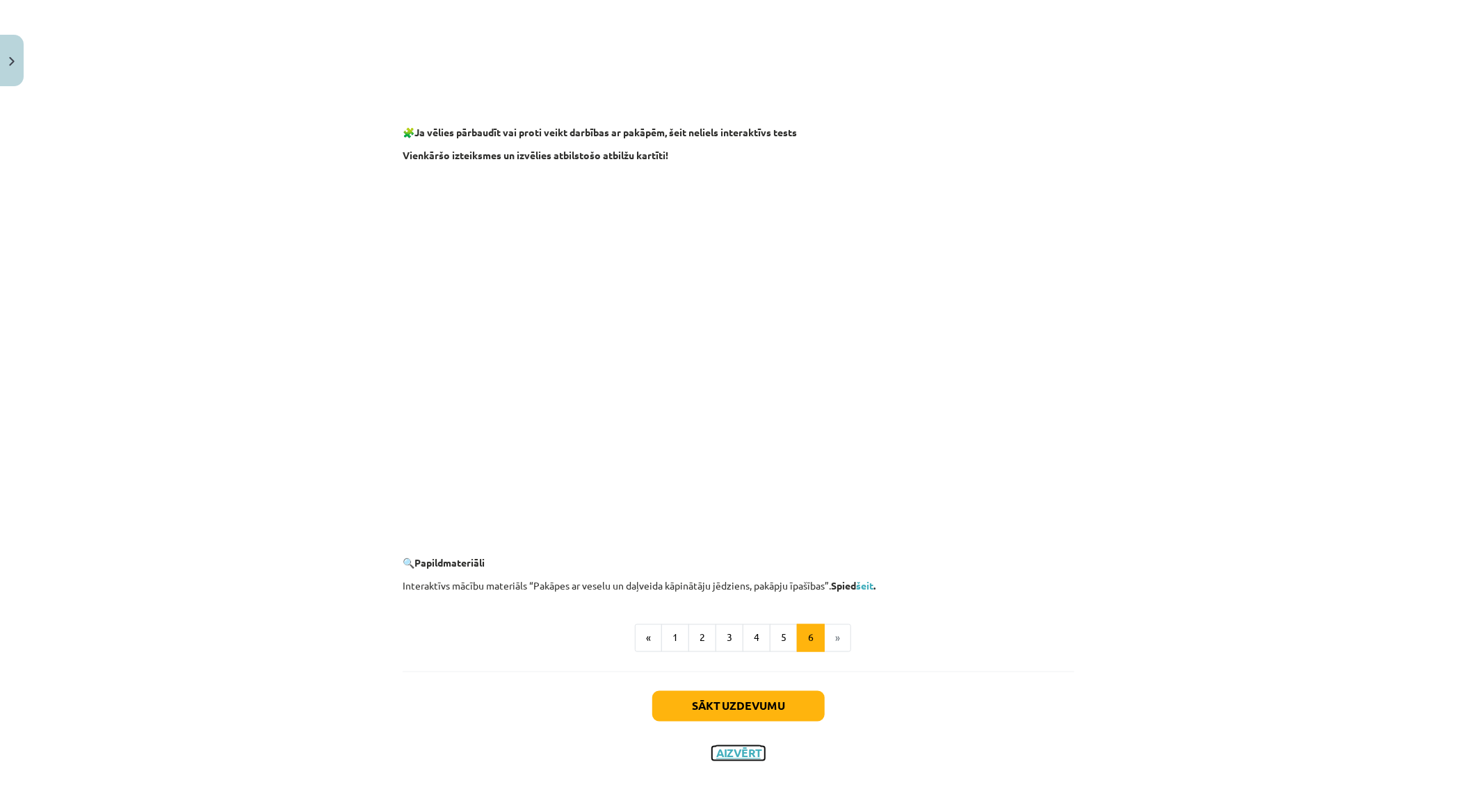
click at [719, 731] on button "Aizvērt" at bounding box center [738, 754] width 53 height 14
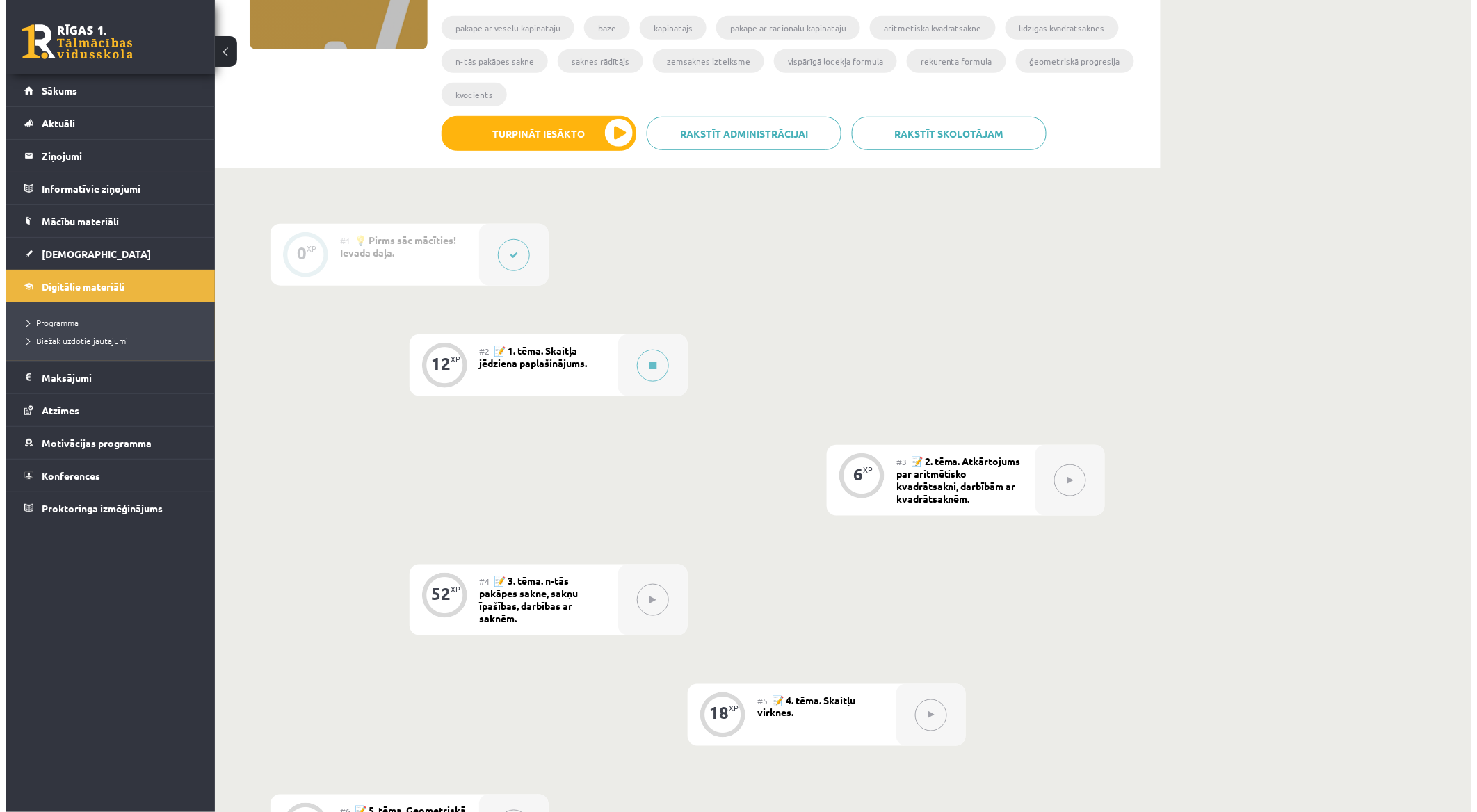
scroll to position [233, 0]
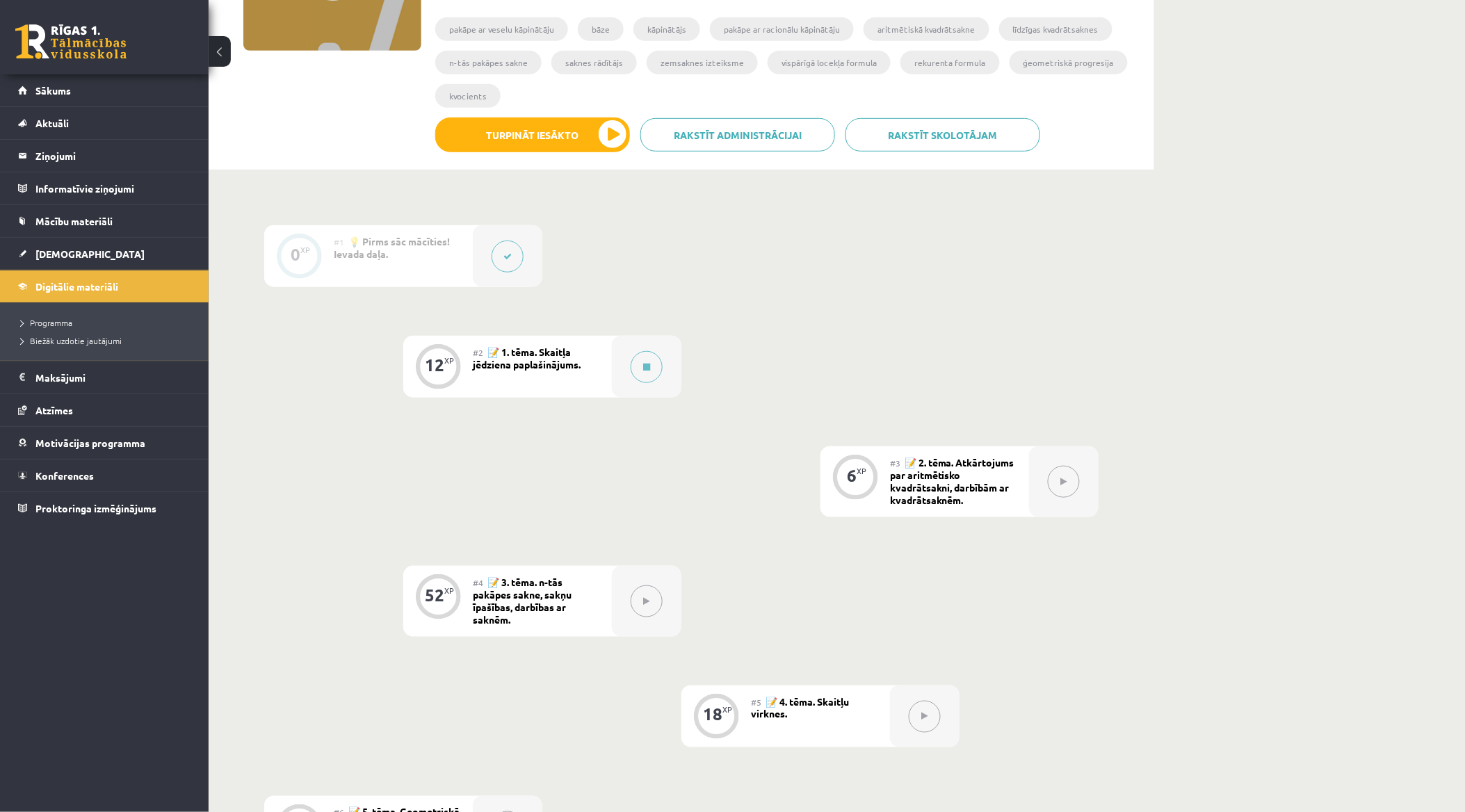
click at [593, 360] on div "#2 📝 1. tēma. Skaitļa jēdziena paplašinājums." at bounding box center [542, 366] width 139 height 62
click at [626, 378] on div at bounding box center [647, 366] width 69 height 62
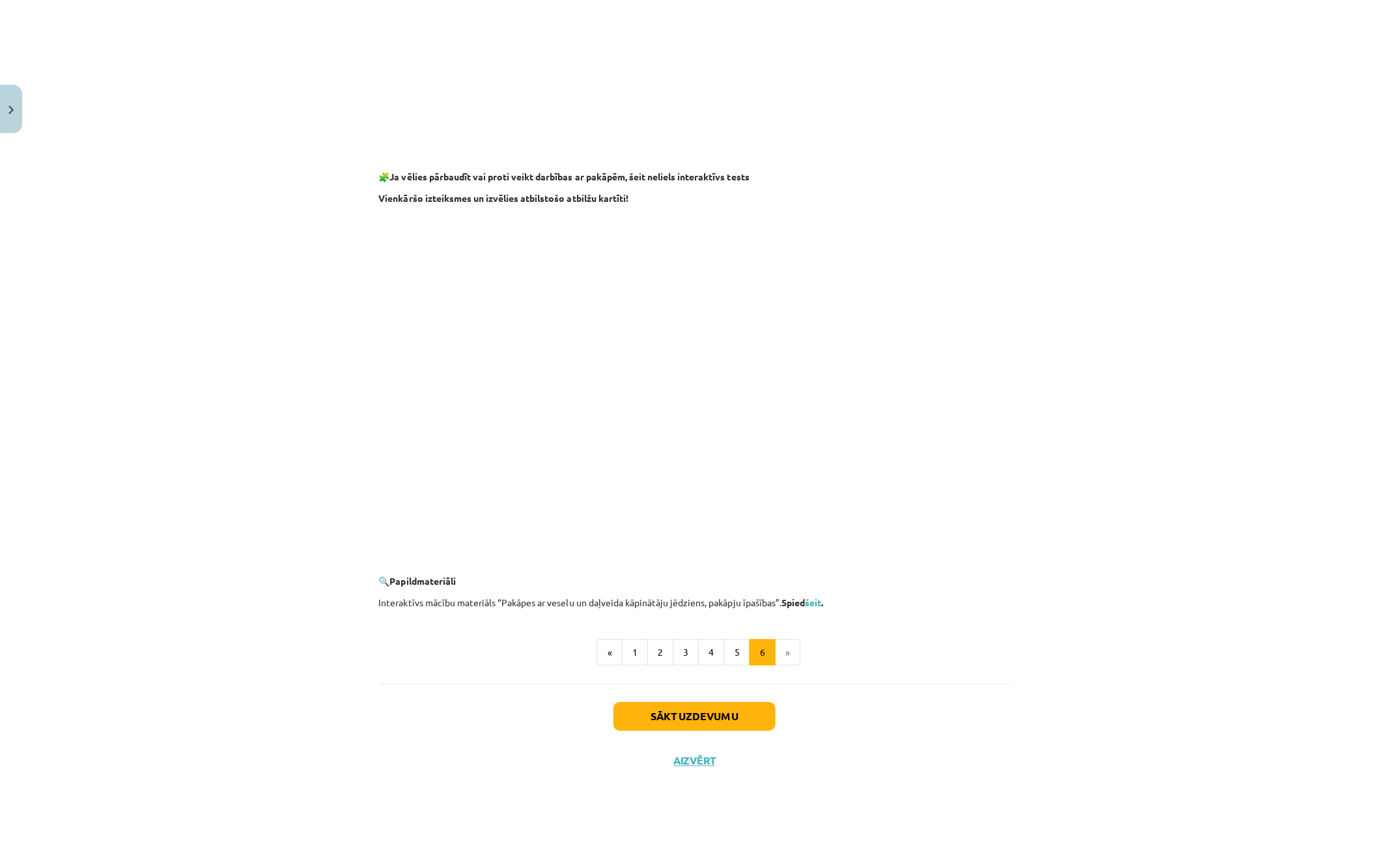
scroll to position [861, 0]
